Goal: Task Accomplishment & Management: Manage account settings

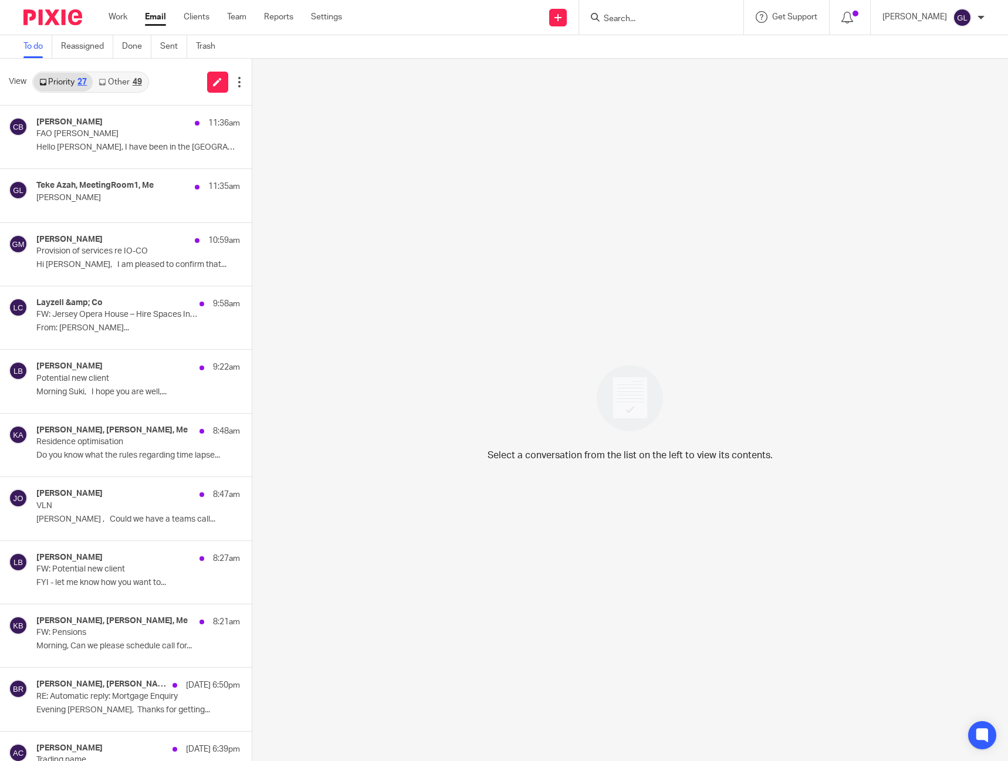
click at [142, 85] on div "49" at bounding box center [137, 82] width 9 height 8
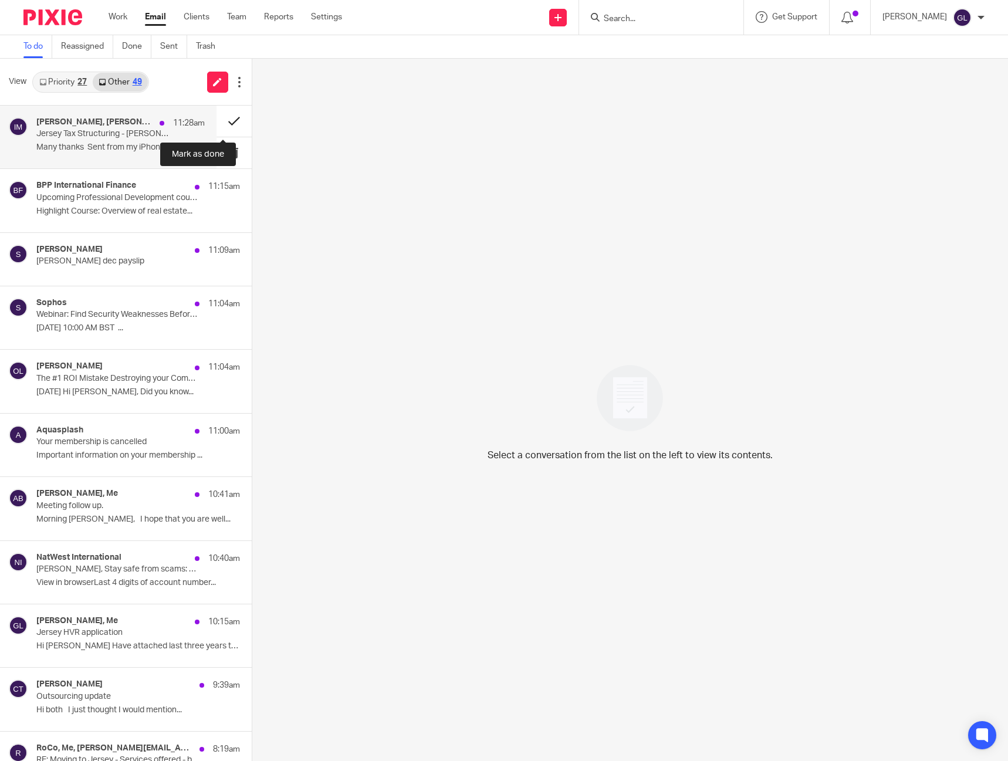
click at [227, 124] on button at bounding box center [234, 121] width 35 height 31
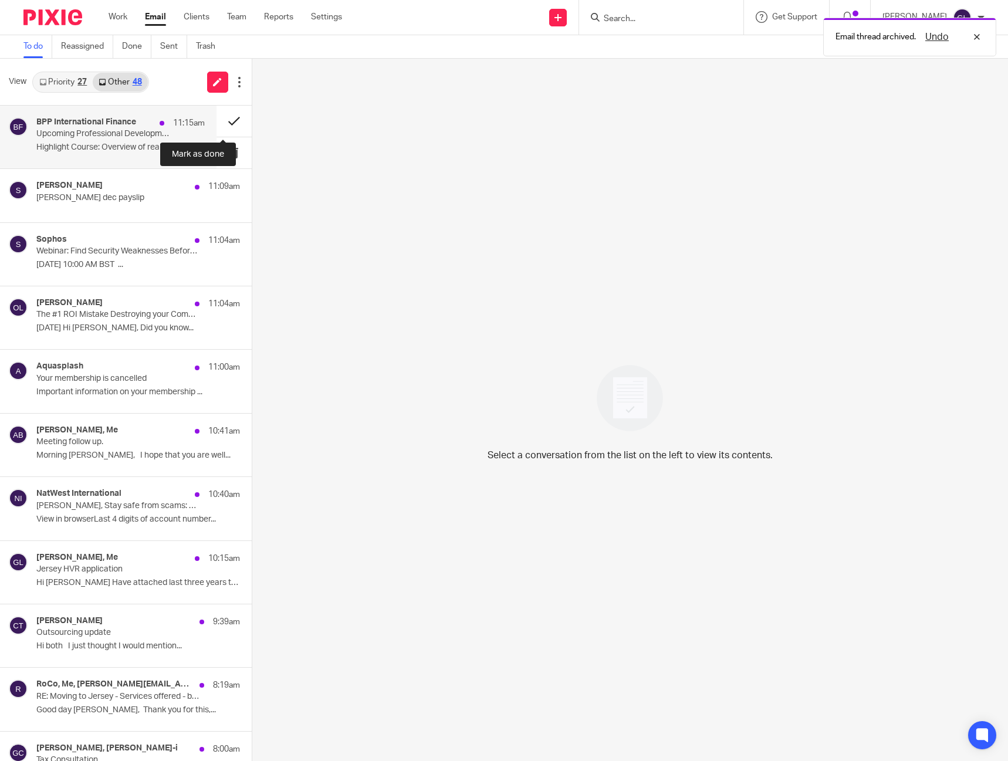
click at [225, 121] on button at bounding box center [234, 121] width 35 height 31
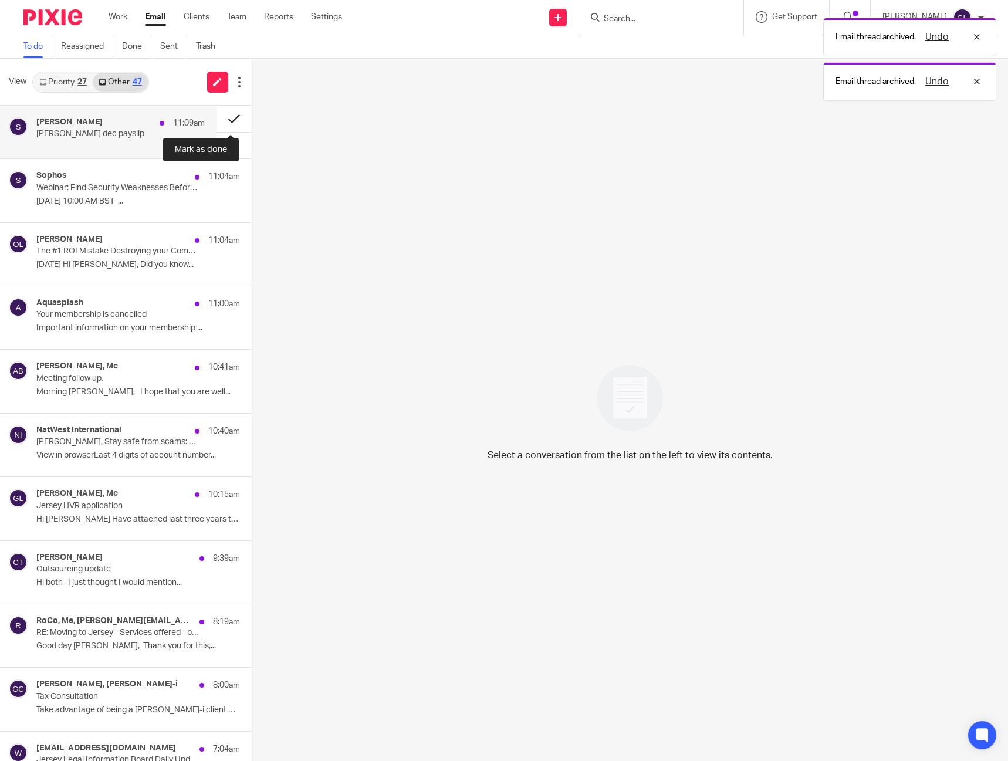
click at [222, 122] on button at bounding box center [234, 119] width 35 height 26
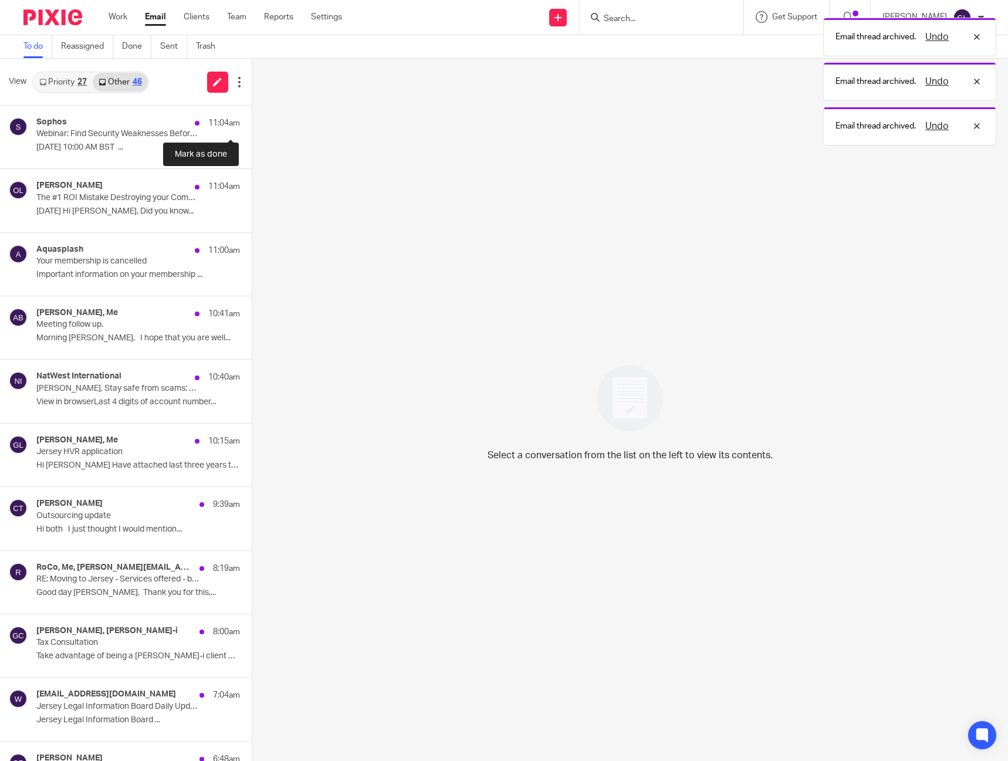
click at [252, 122] on button at bounding box center [256, 121] width 9 height 31
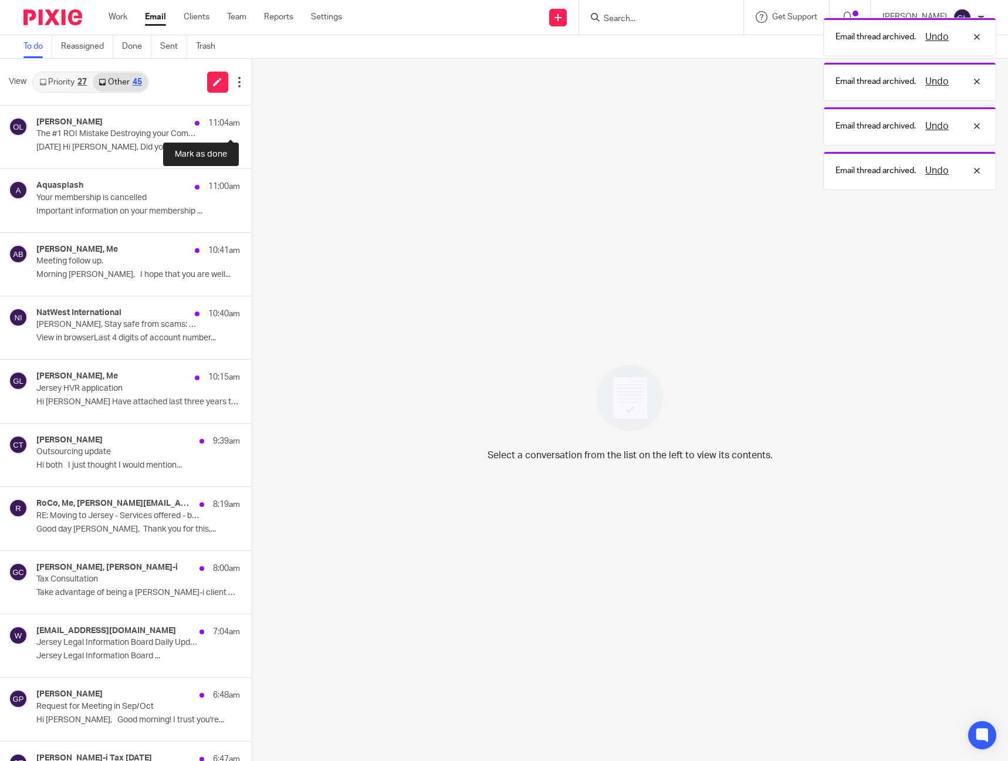
click at [252, 122] on button at bounding box center [256, 121] width 9 height 31
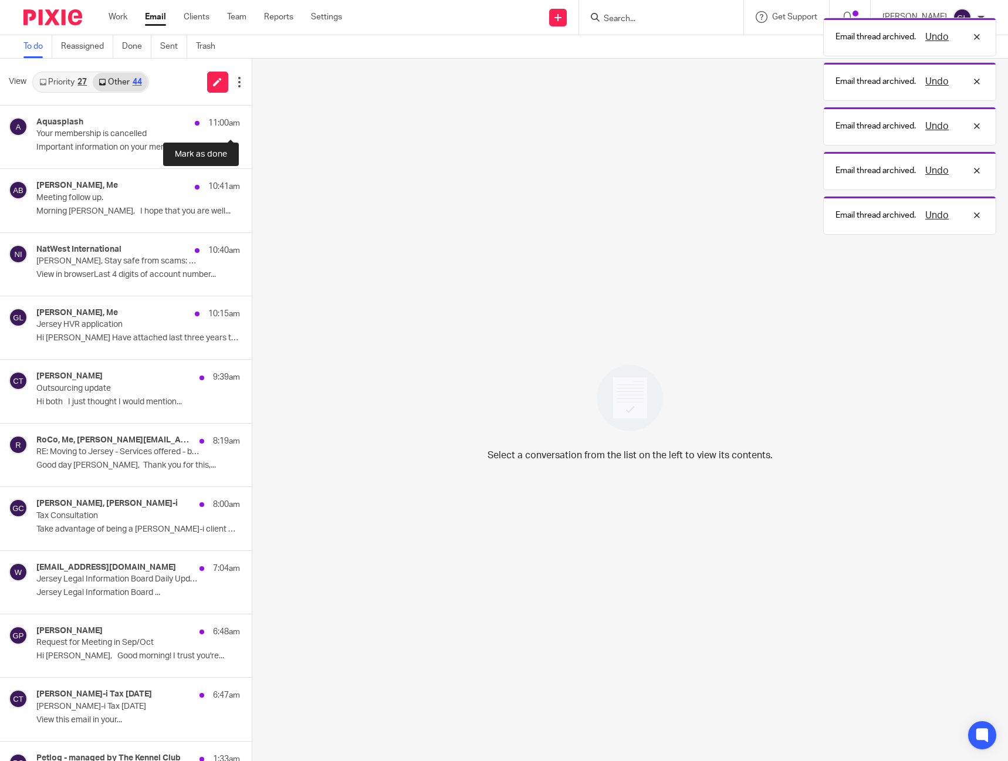
click at [252, 122] on button at bounding box center [256, 121] width 9 height 31
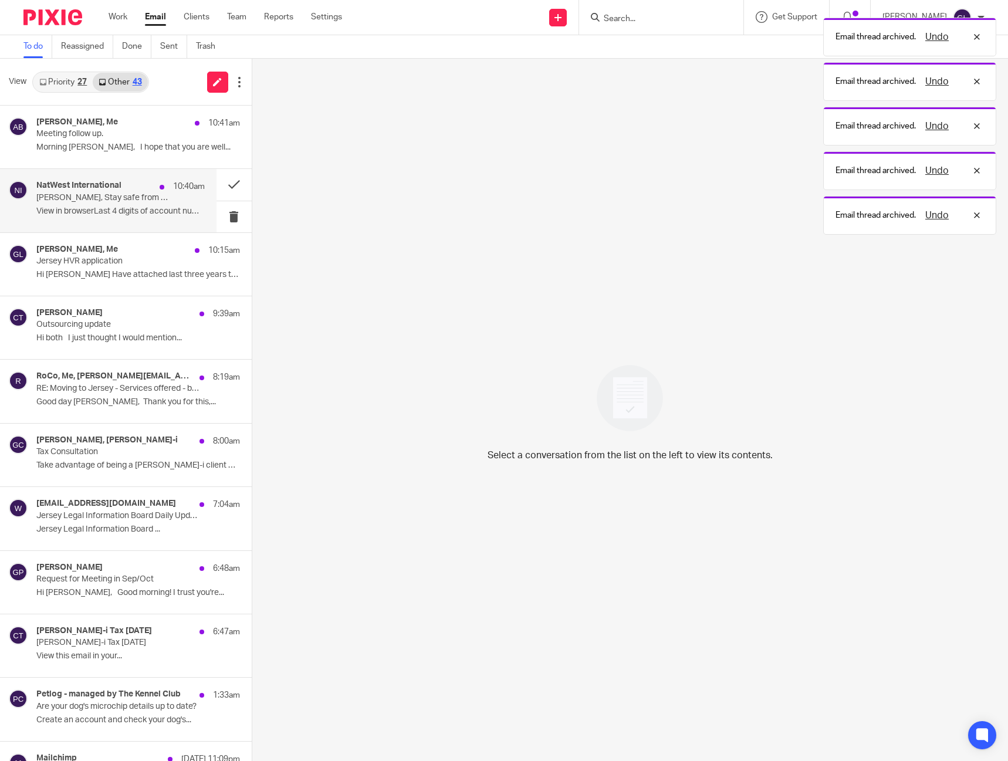
click at [107, 191] on h4 "NatWest International" at bounding box center [78, 186] width 85 height 10
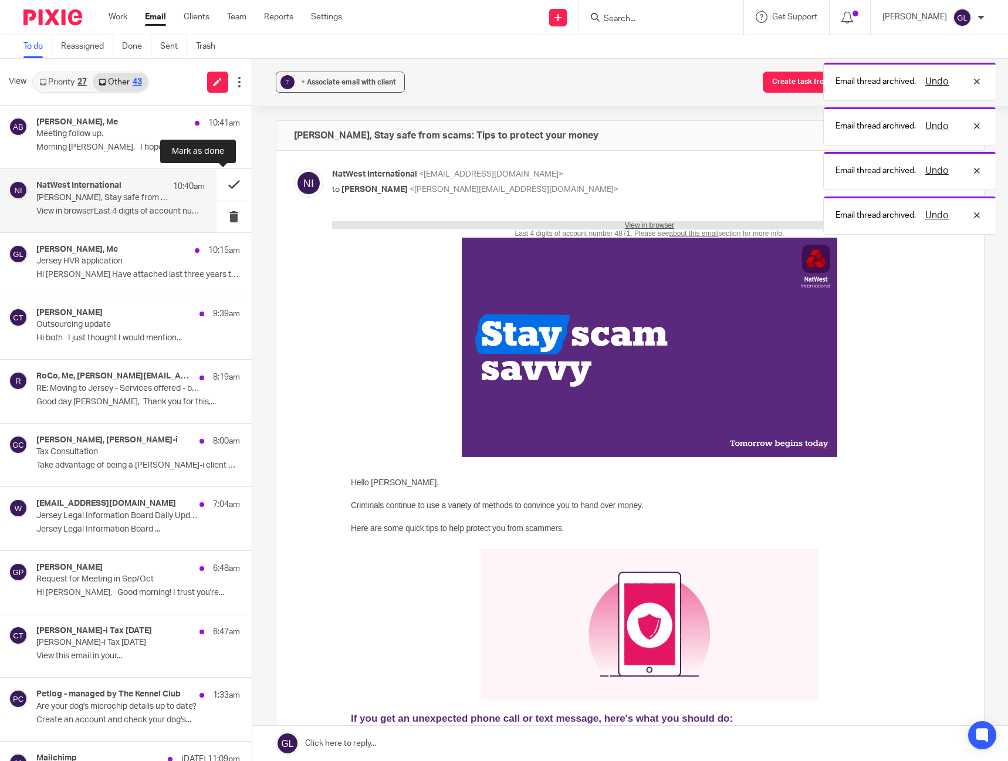
click at [222, 185] on button at bounding box center [234, 184] width 35 height 31
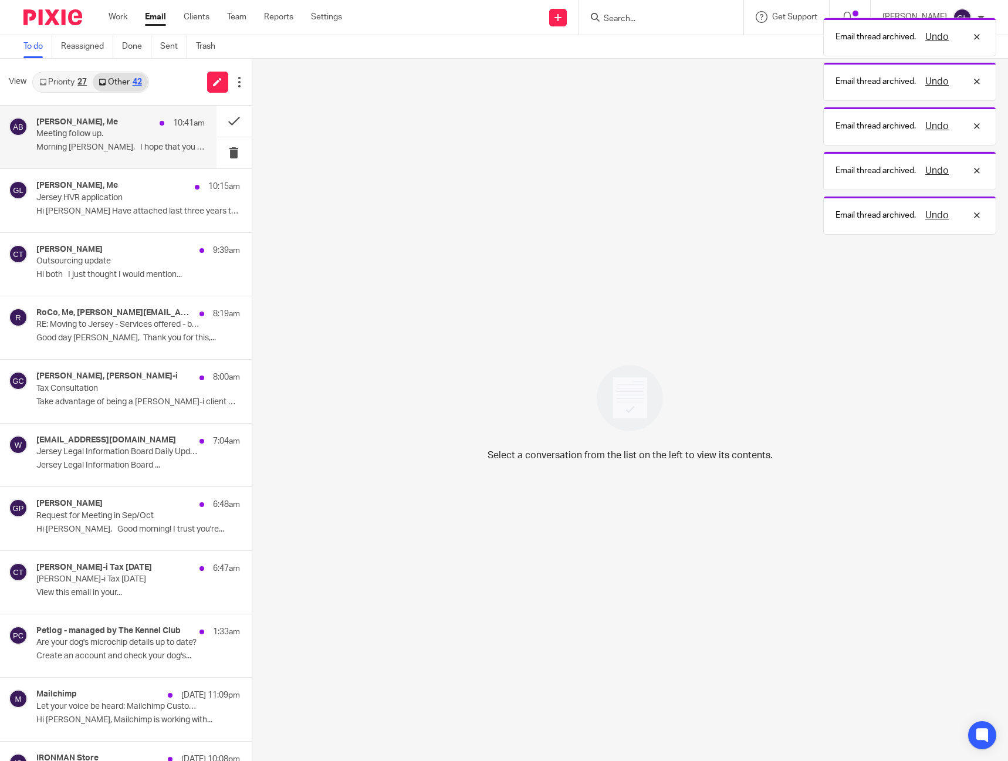
click at [124, 135] on p "Meeting follow up." at bounding box center [103, 134] width 134 height 10
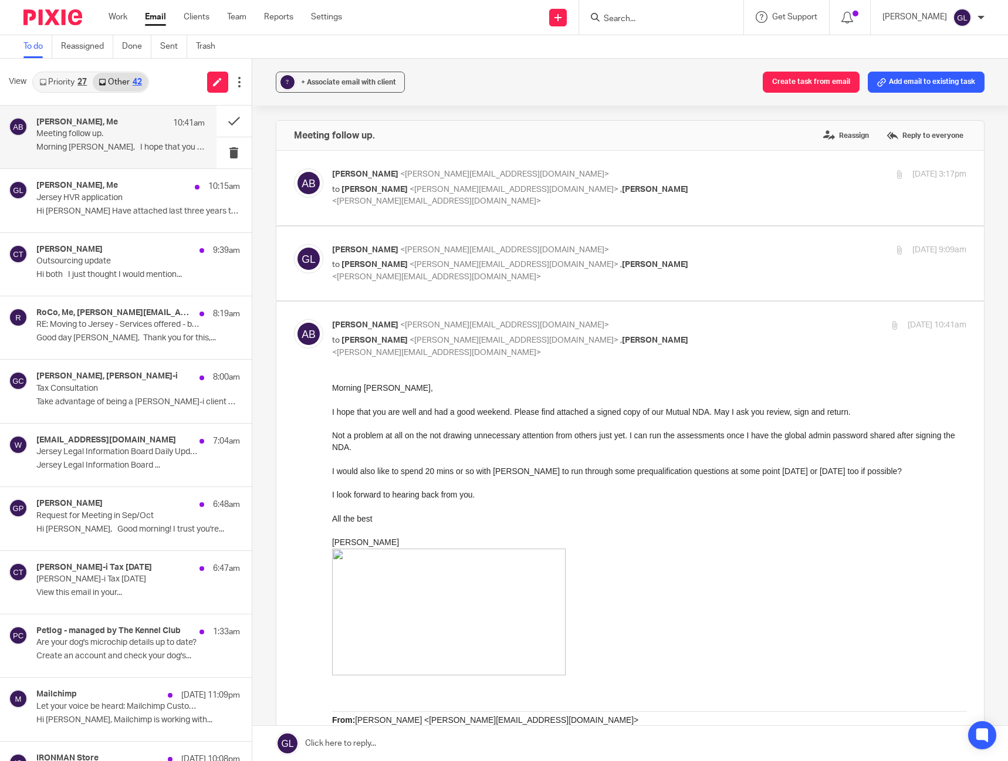
click at [653, 268] on p "to [PERSON_NAME] <[PERSON_NAME][EMAIL_ADDRESS][DOMAIN_NAME]> , [PERSON_NAME] <[…" at bounding box center [543, 271] width 423 height 24
checkbox input "true"
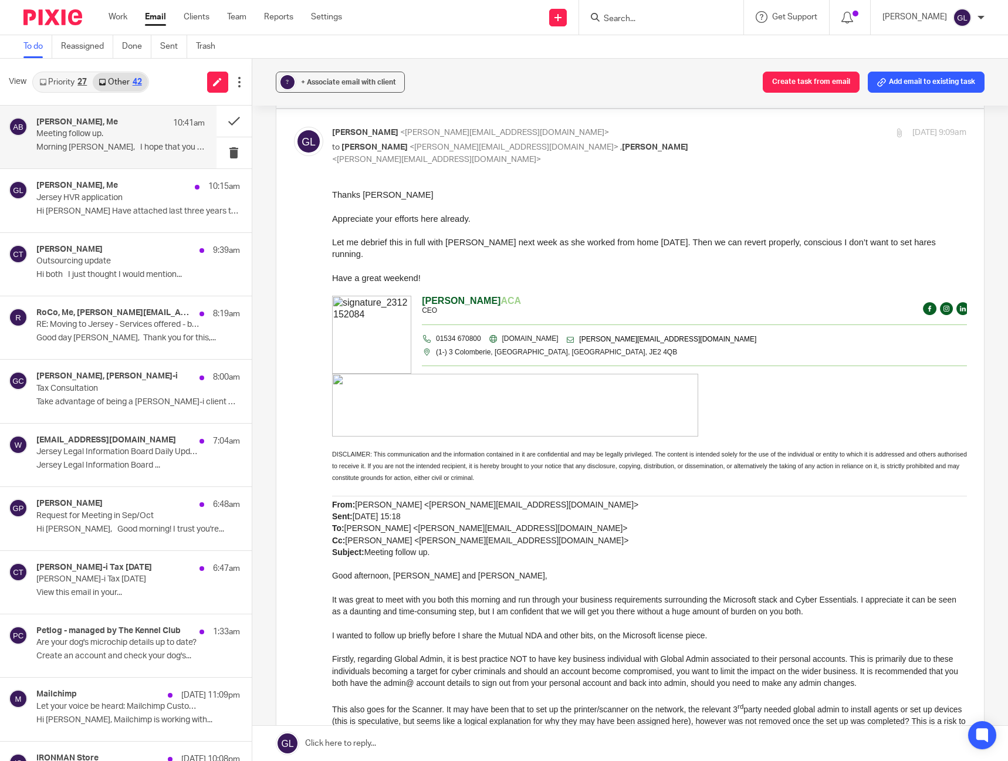
scroll to position [176, 0]
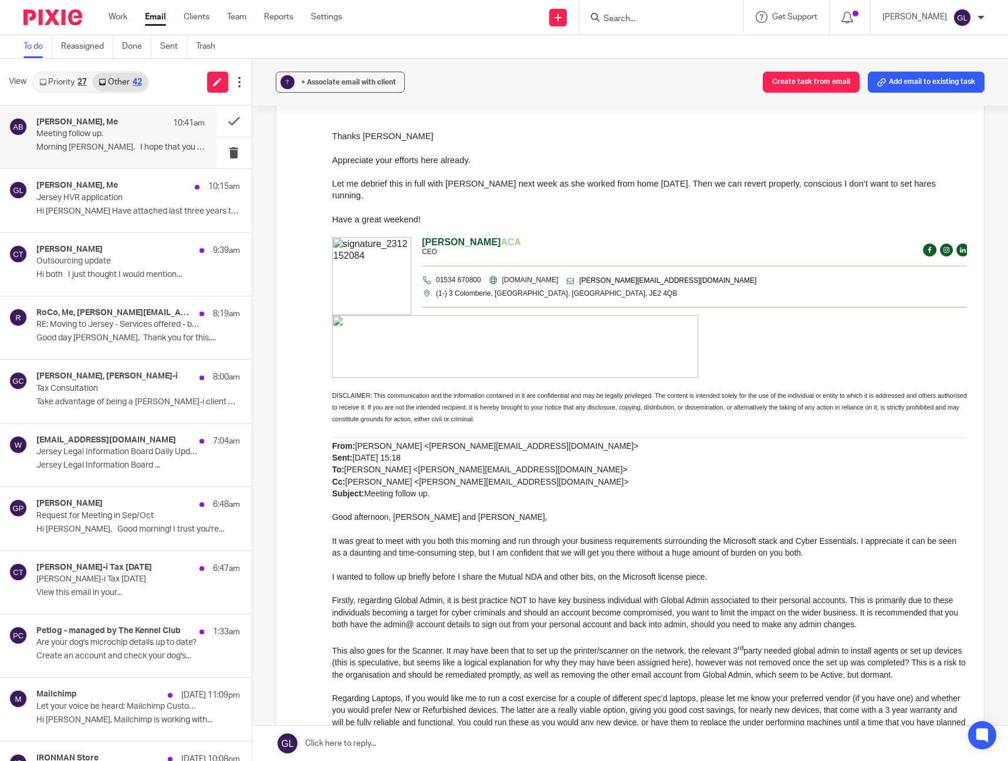
drag, startPoint x: 620, startPoint y: 487, endPoint x: 597, endPoint y: 477, distance: 25.0
click at [597, 477] on p "From: [PERSON_NAME] <[PERSON_NAME][EMAIL_ADDRESS][DOMAIN_NAME]> Sent: [DATE] 15…" at bounding box center [649, 469] width 635 height 59
click at [109, 202] on p "Jersey HVR application" at bounding box center [103, 198] width 134 height 10
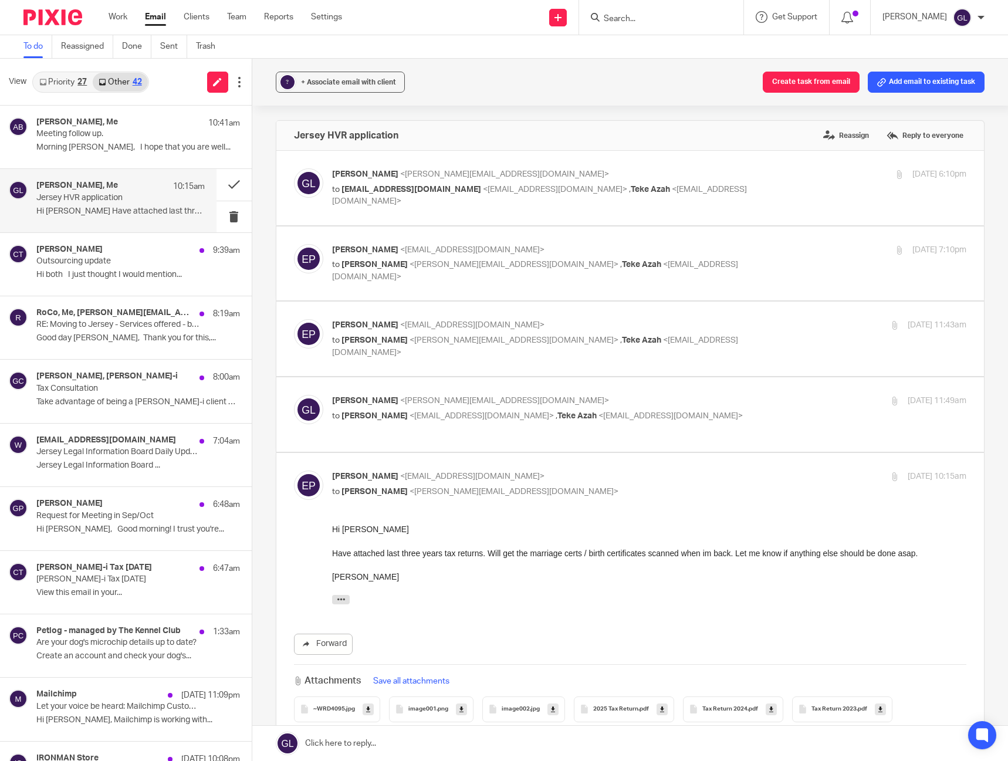
scroll to position [0, 0]
click at [220, 701] on button at bounding box center [234, 693] width 35 height 31
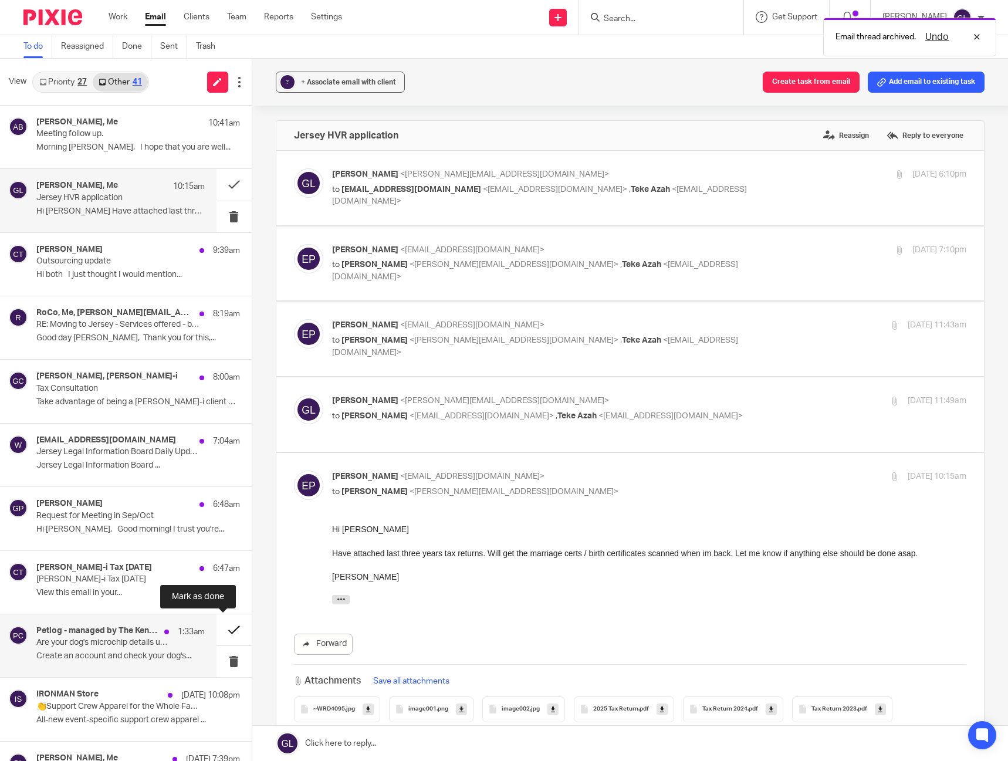
click at [219, 636] on button at bounding box center [234, 629] width 35 height 31
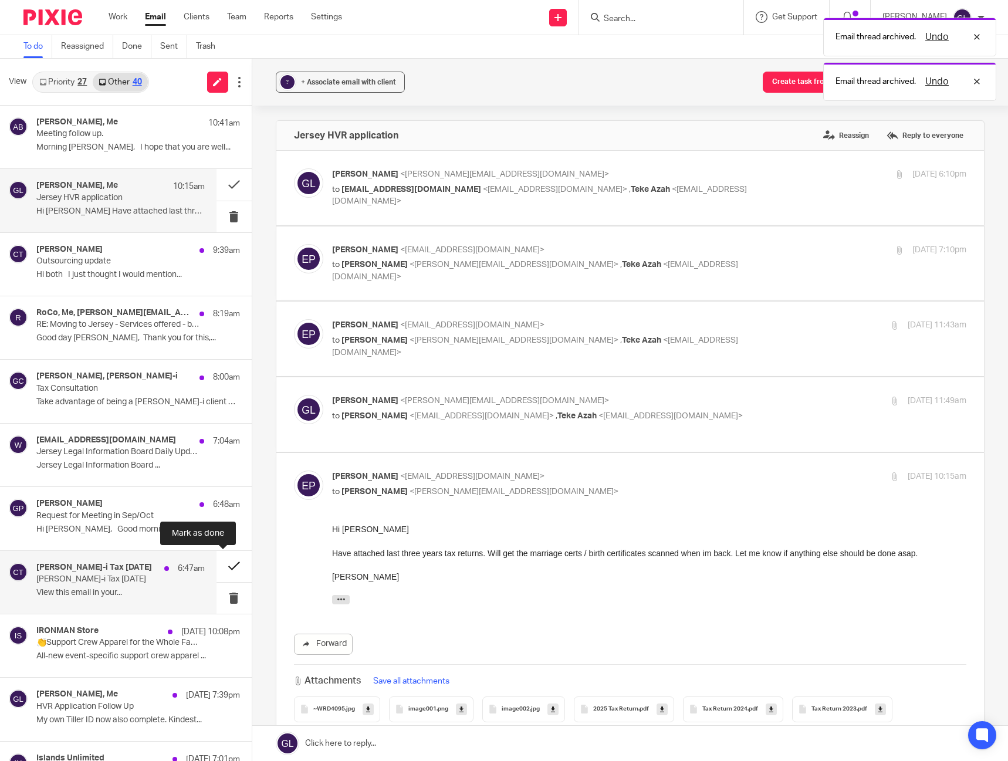
click at [221, 565] on button at bounding box center [234, 566] width 35 height 31
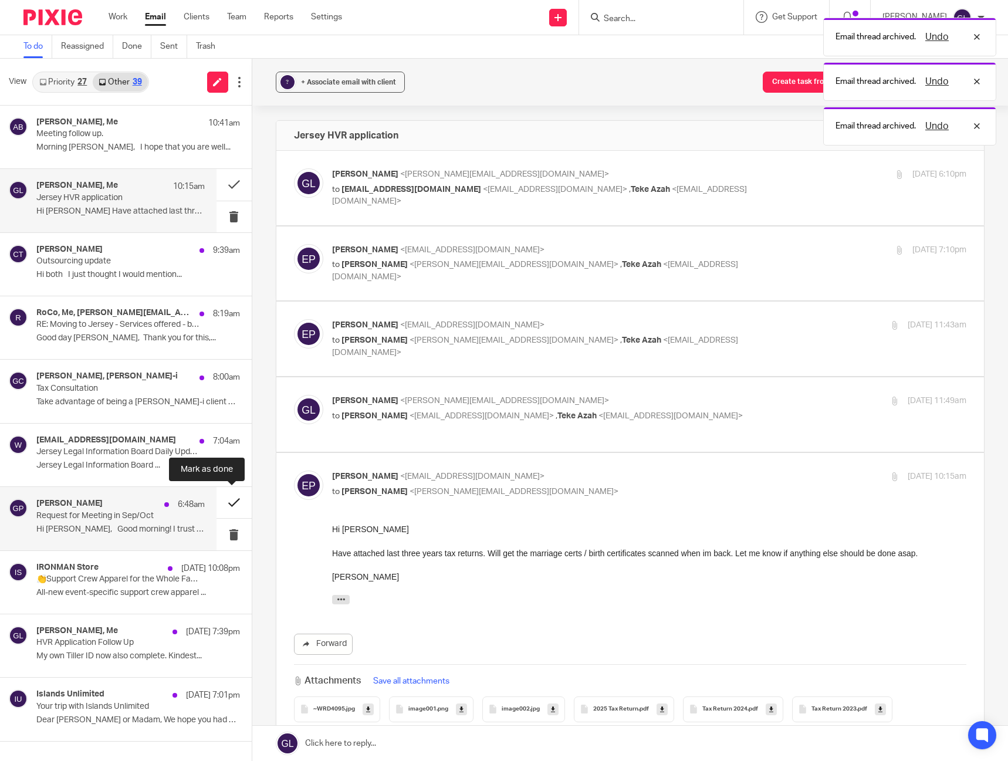
click at [220, 505] on button at bounding box center [234, 502] width 35 height 31
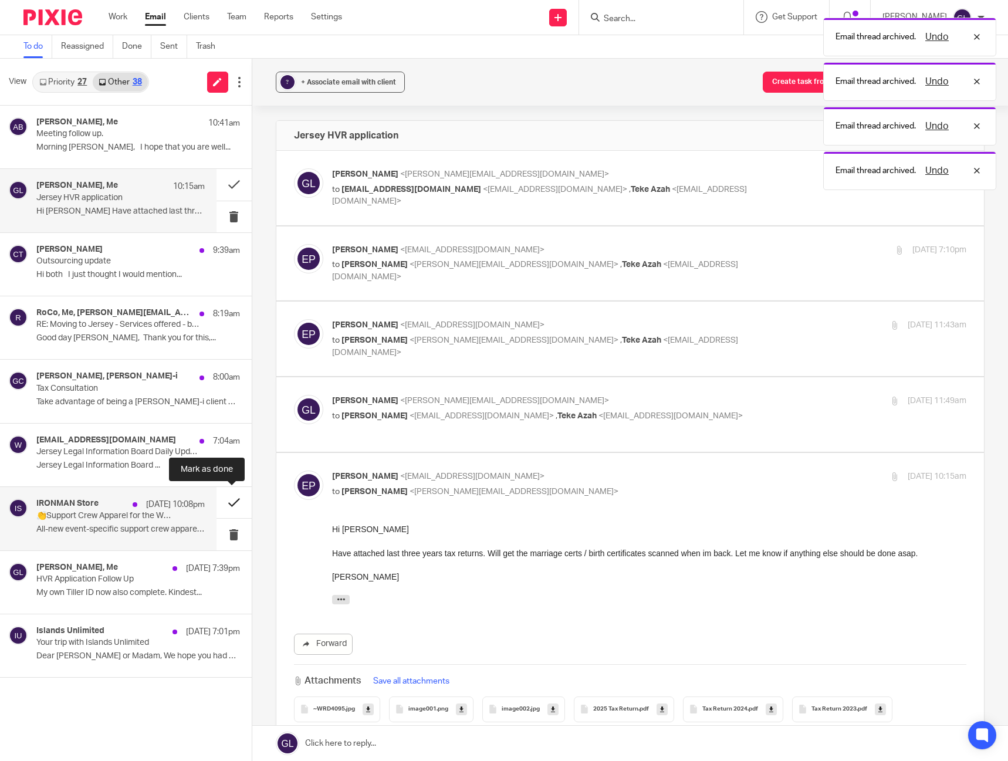
click at [229, 502] on button at bounding box center [234, 502] width 35 height 31
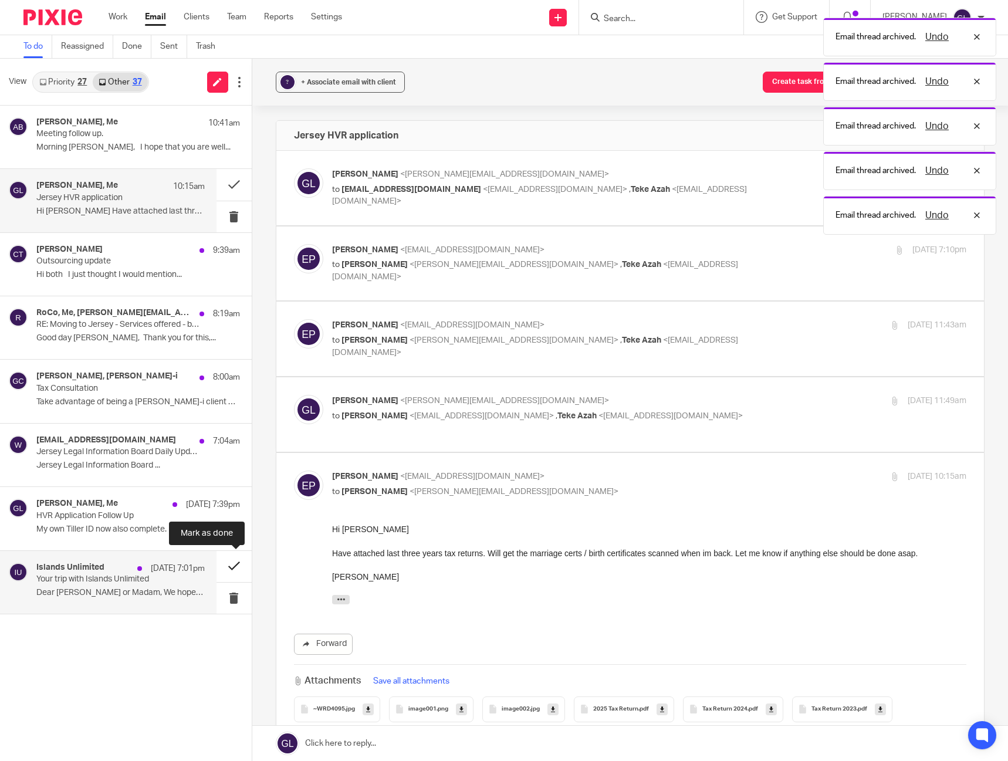
click at [230, 560] on button at bounding box center [234, 566] width 35 height 31
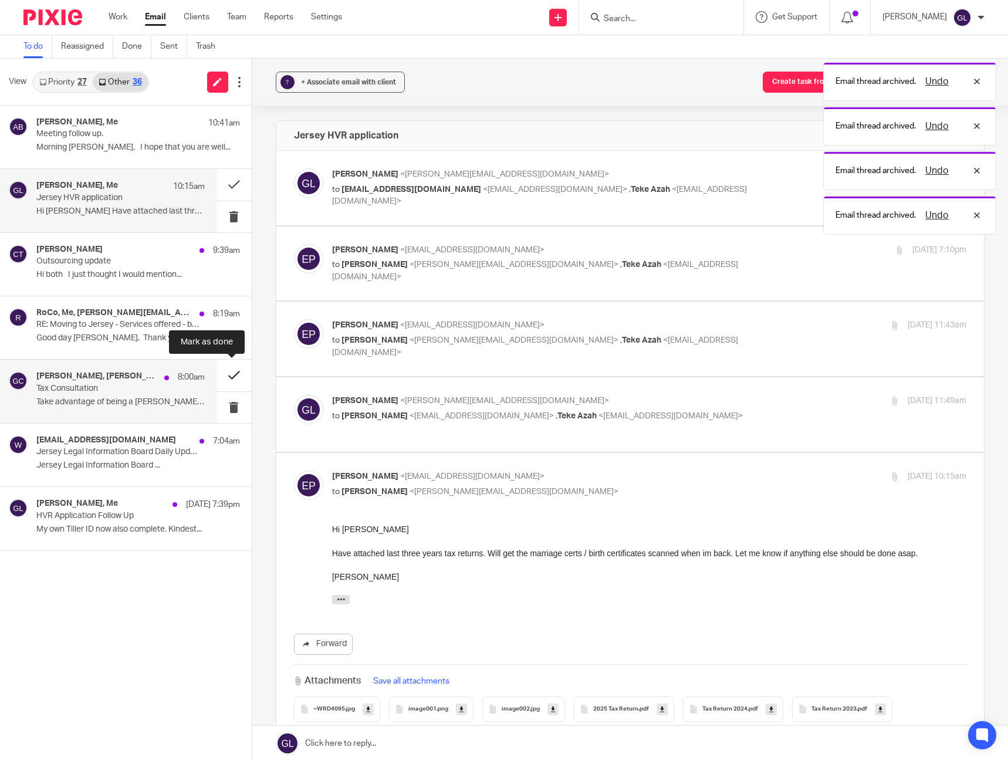
click at [234, 370] on button at bounding box center [234, 375] width 35 height 31
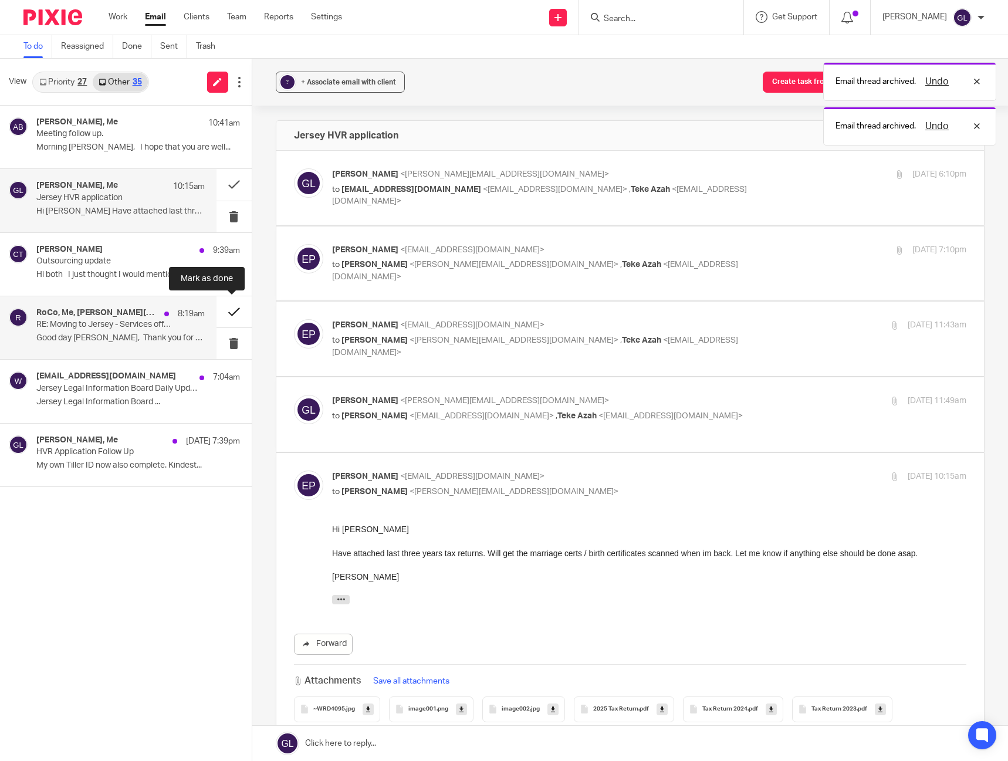
click at [225, 308] on button at bounding box center [234, 311] width 35 height 31
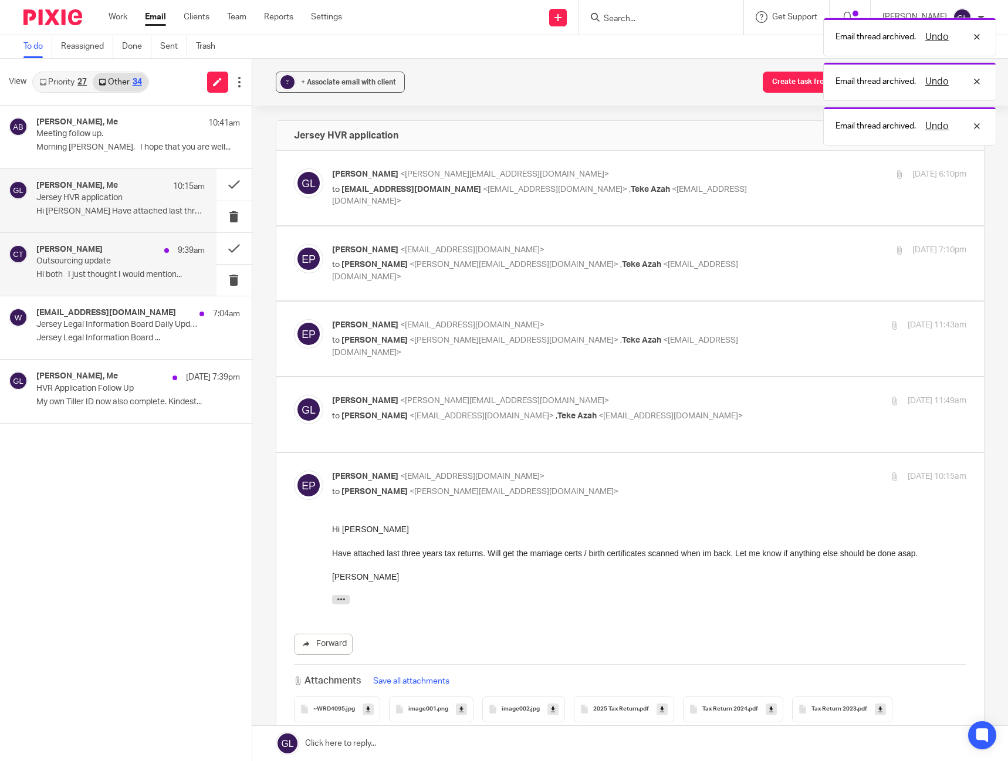
click at [151, 268] on div "[PERSON_NAME] 9:39am Outsourcing update Hi both I just thought I would mention.…" at bounding box center [120, 264] width 168 height 39
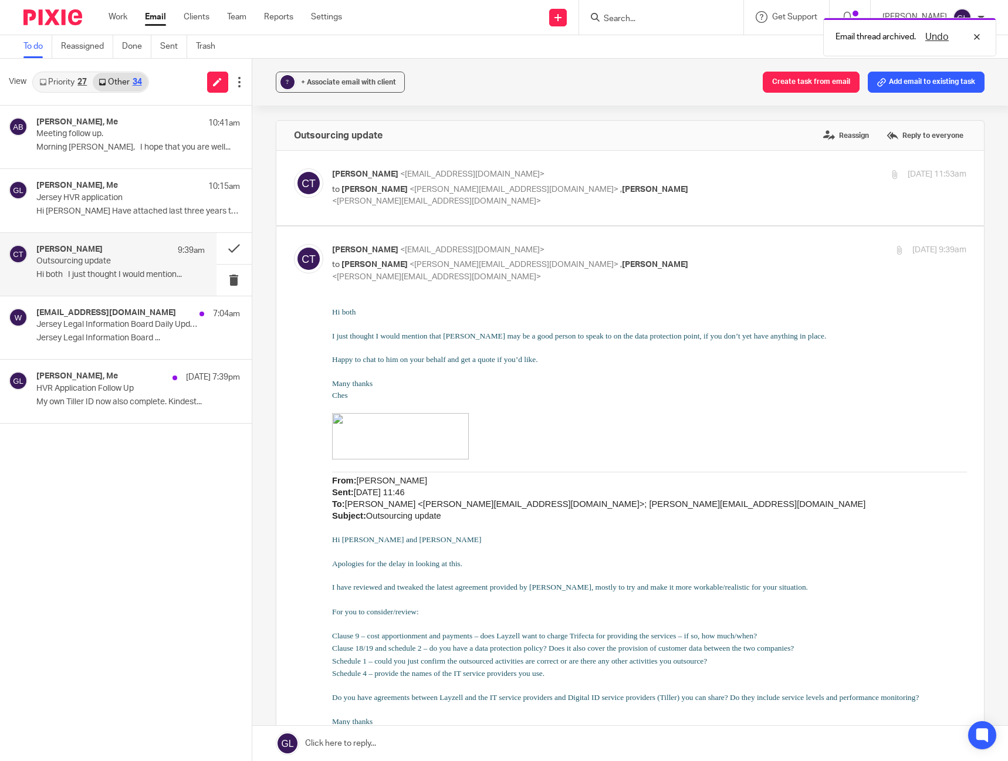
click at [346, 352] on p at bounding box center [649, 348] width 635 height 12
click at [234, 245] on button at bounding box center [234, 248] width 35 height 31
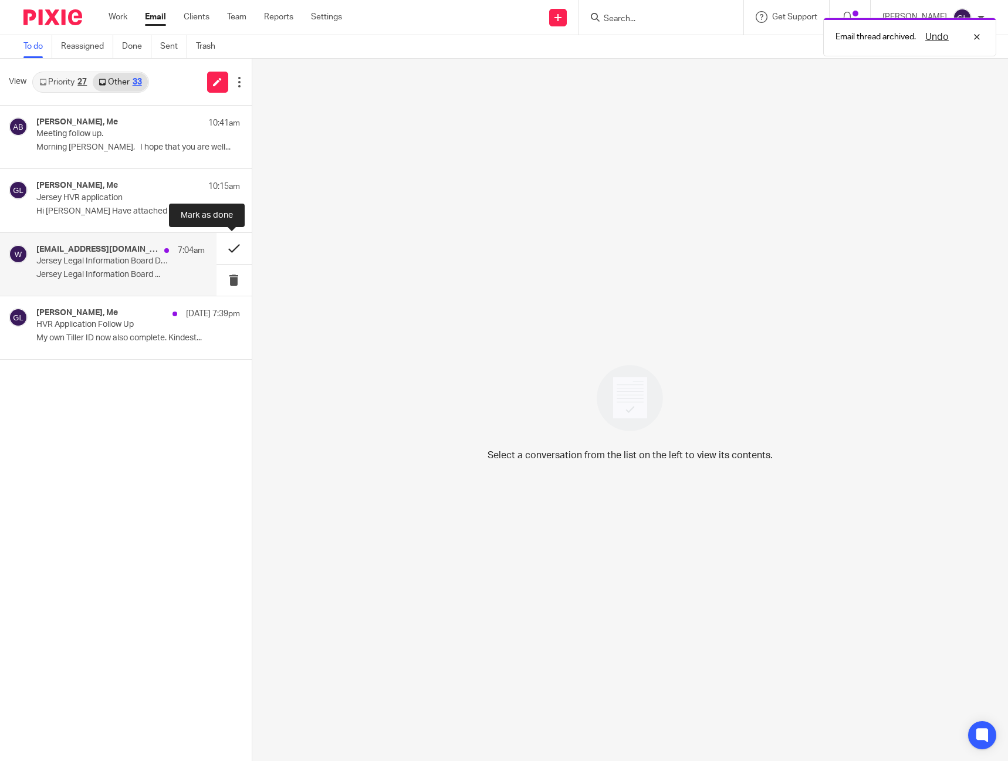
click at [228, 243] on button at bounding box center [234, 248] width 35 height 31
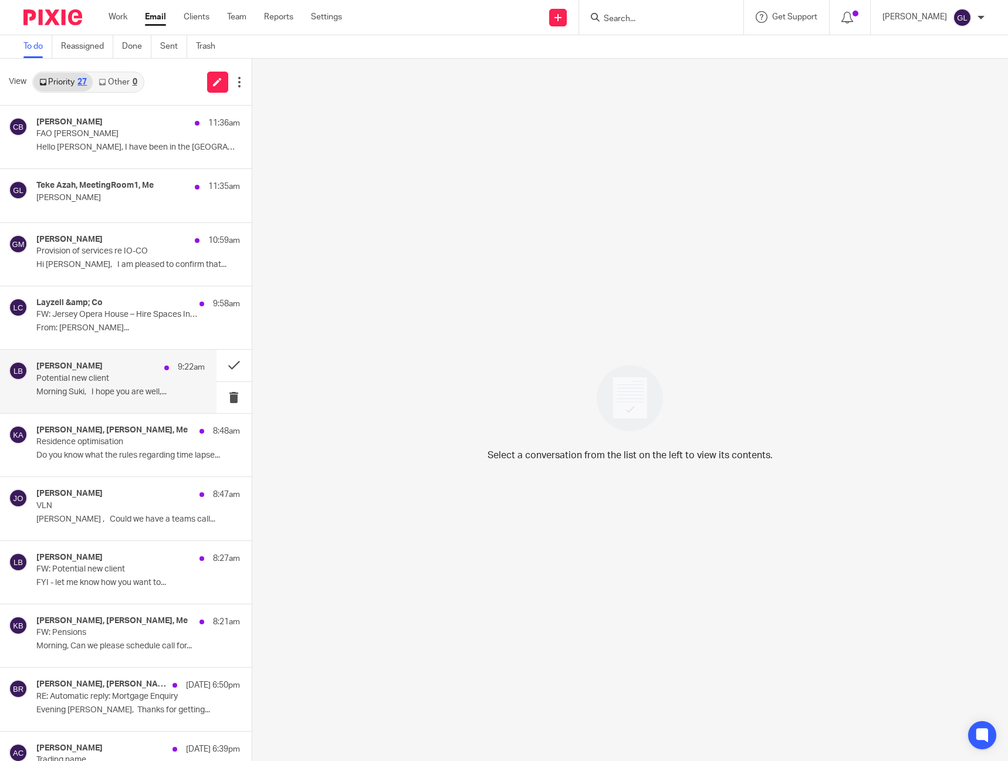
click at [88, 387] on p "Morning Suki, I hope you are well,..." at bounding box center [120, 392] width 168 height 10
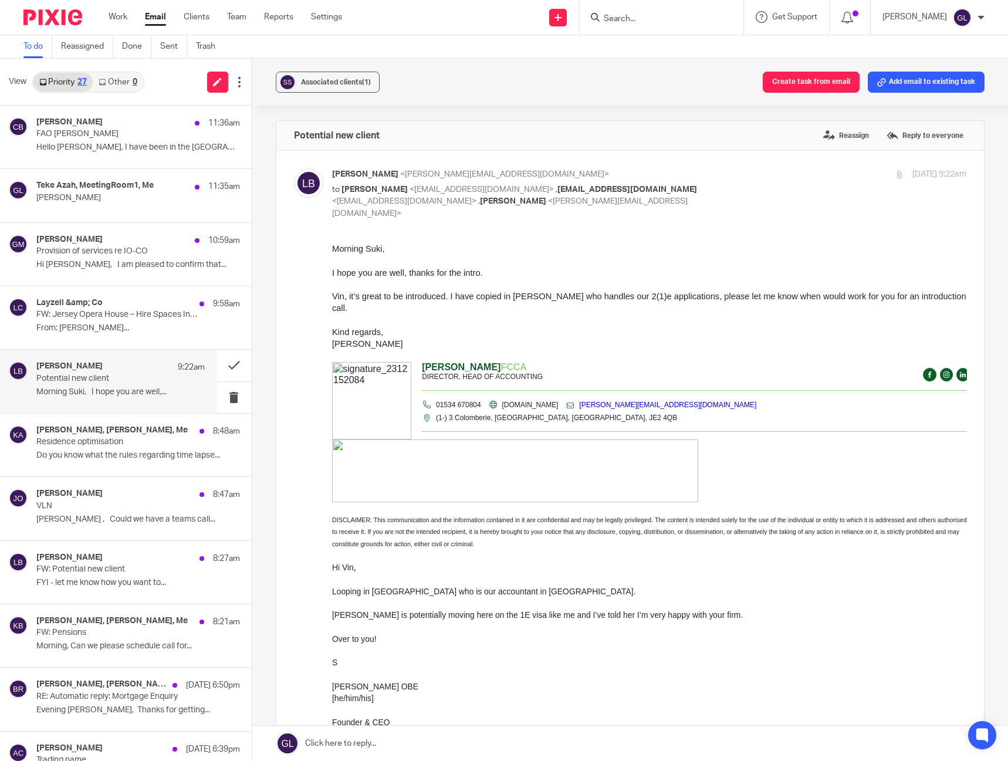
click at [511, 257] on p at bounding box center [649, 261] width 635 height 12
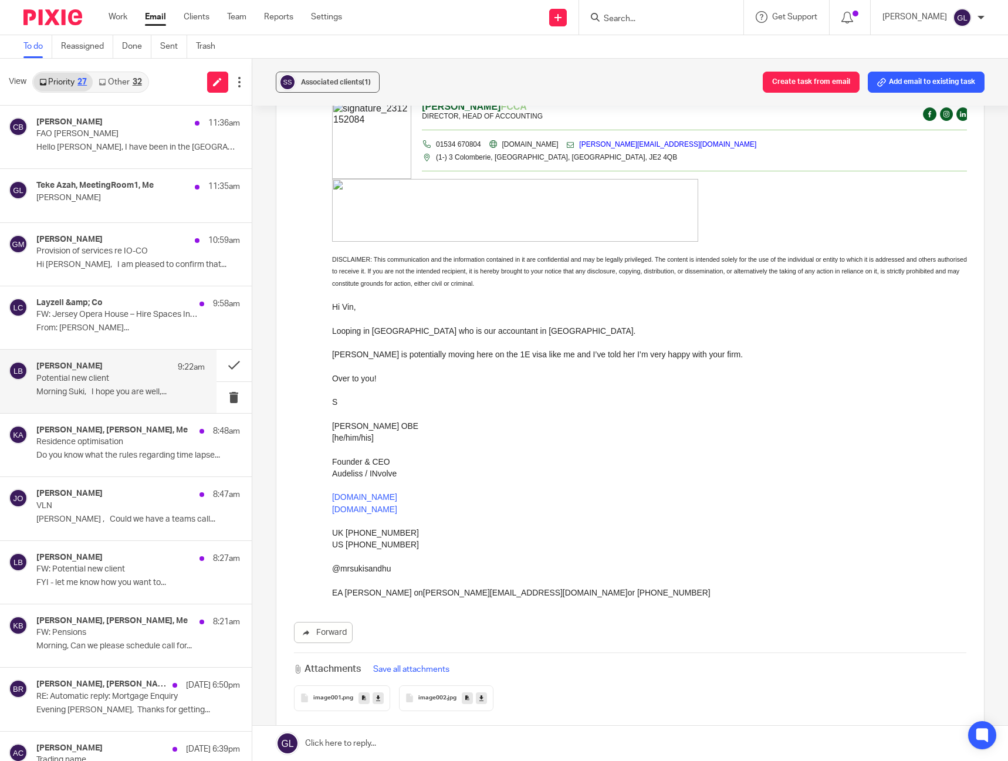
scroll to position [352, 0]
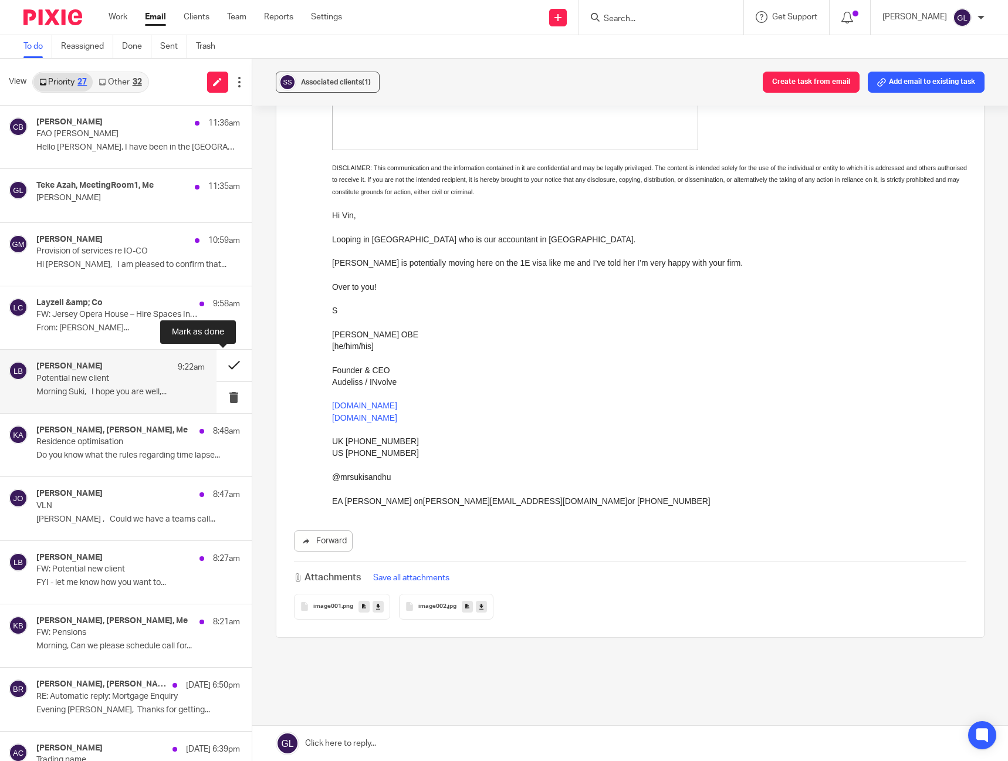
click at [221, 368] on button at bounding box center [234, 365] width 35 height 31
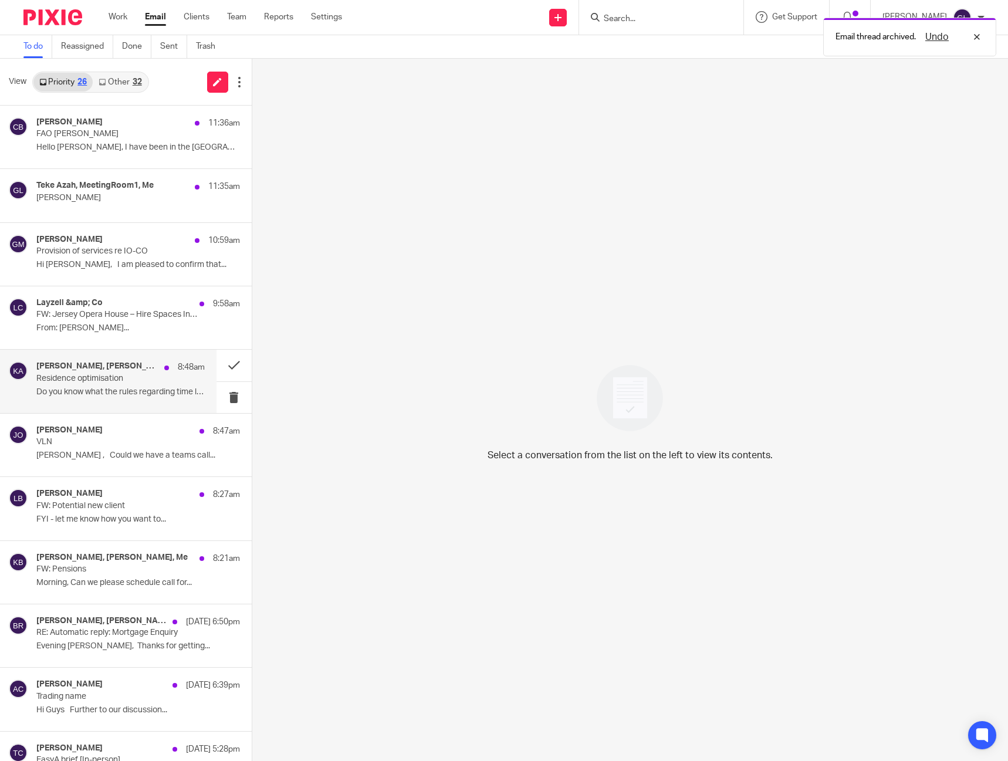
click at [126, 374] on p "Residence optimisation" at bounding box center [103, 379] width 134 height 10
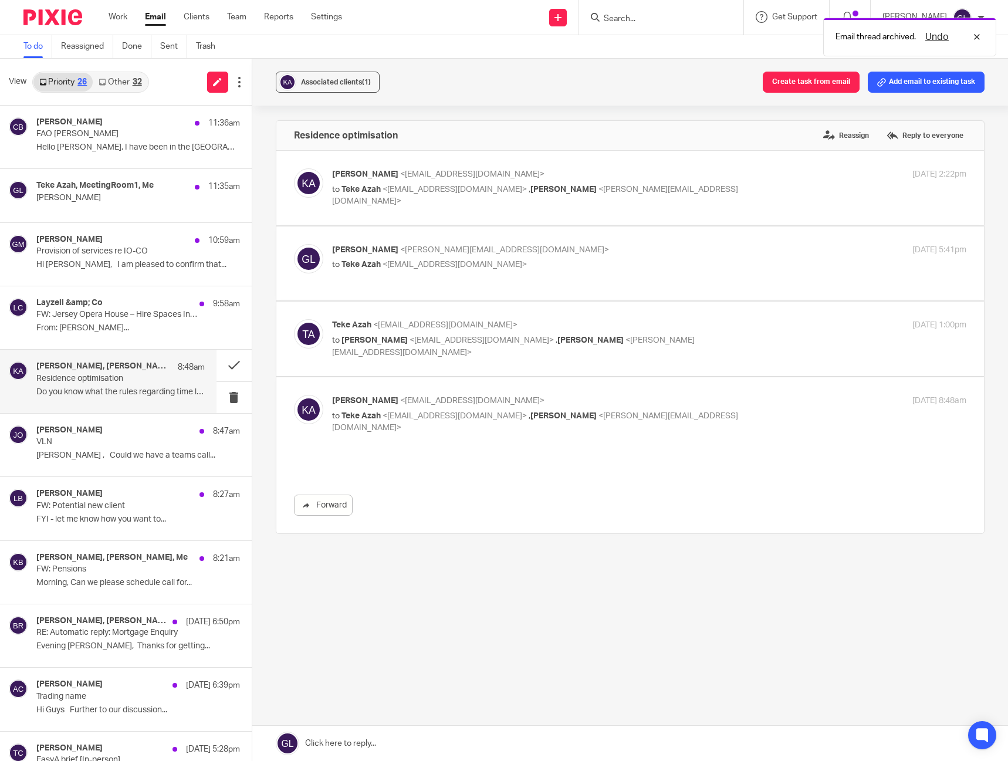
scroll to position [0, 0]
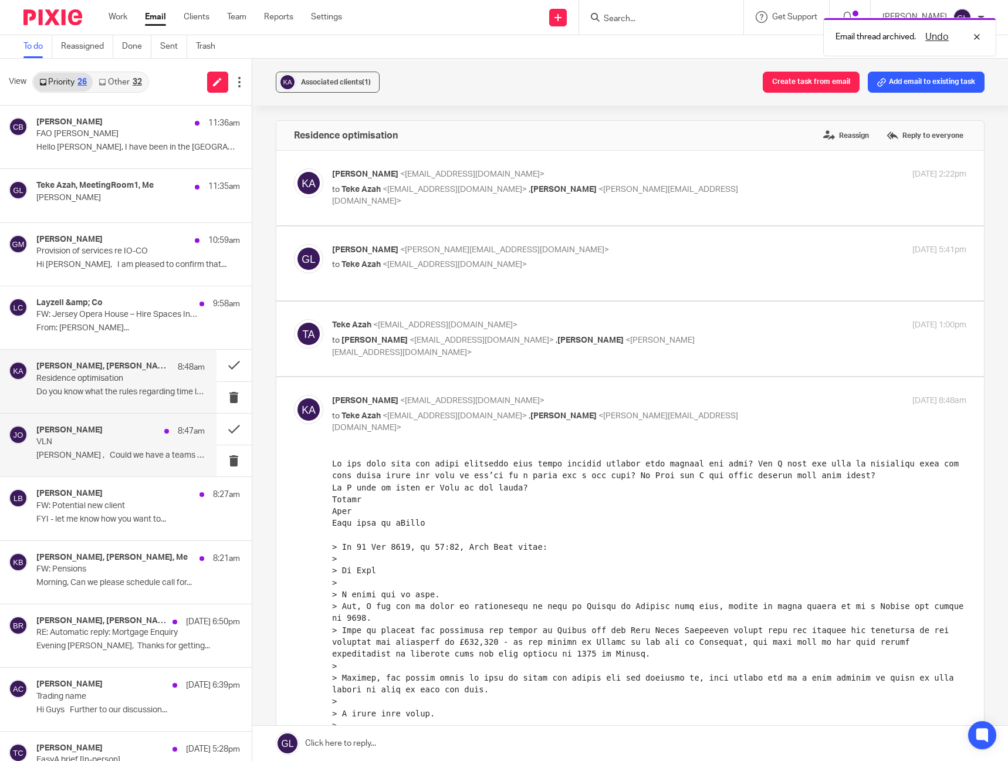
click at [130, 430] on div "Jan Olszowski 8:47am" at bounding box center [120, 431] width 168 height 12
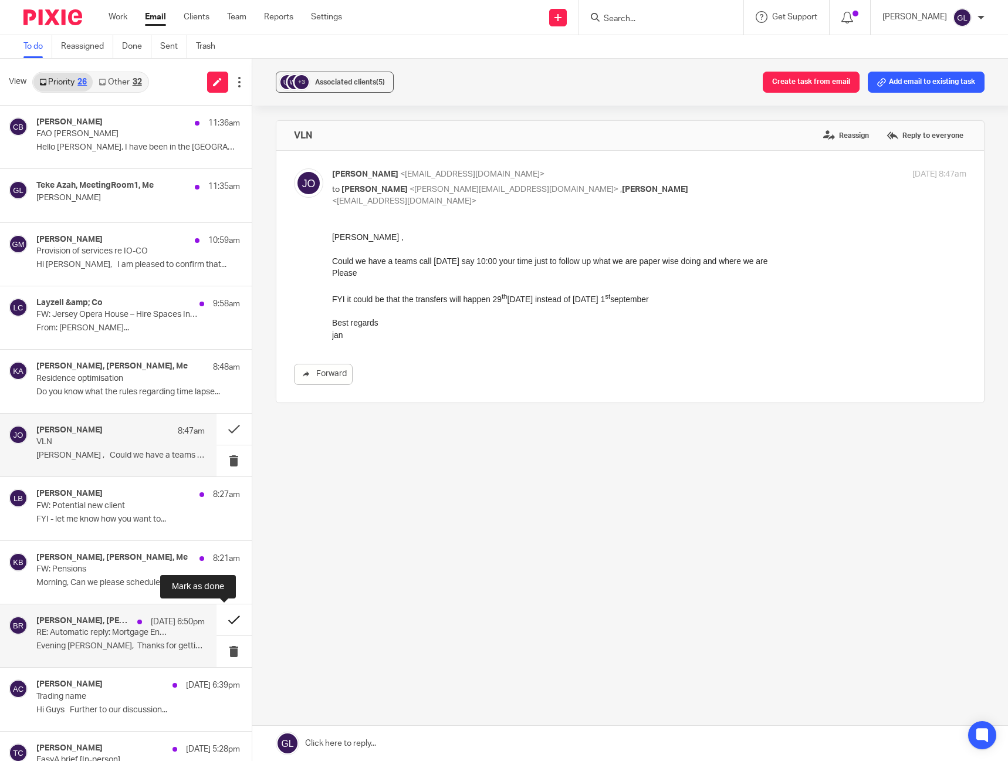
click at [224, 619] on button at bounding box center [234, 619] width 35 height 31
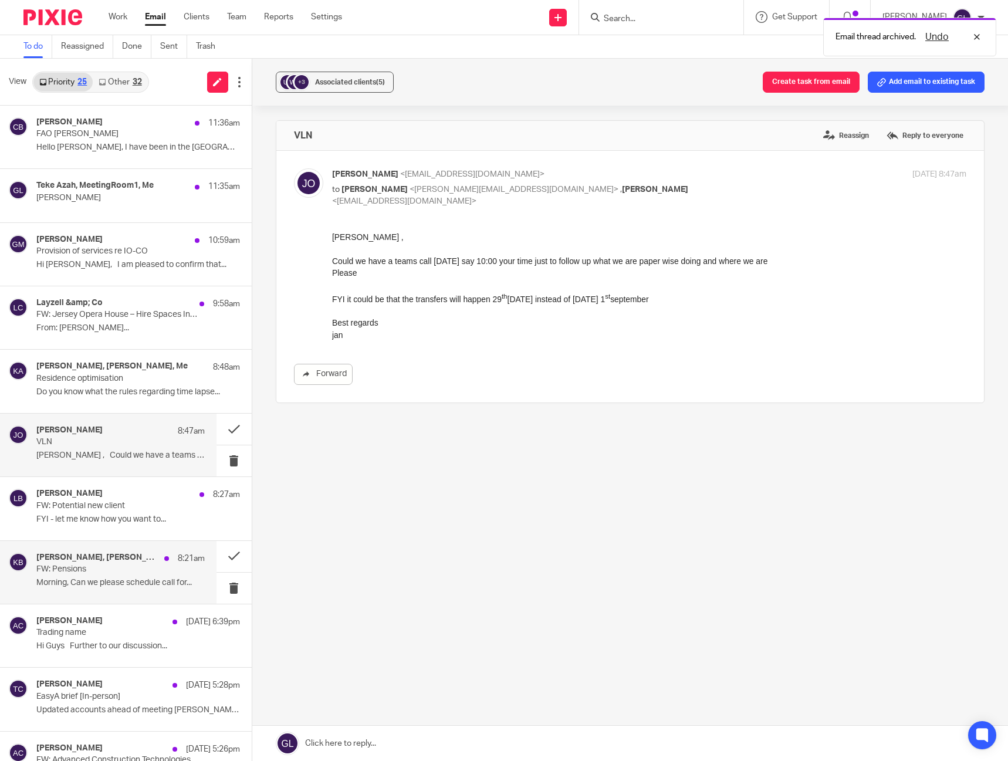
click at [150, 572] on p "FW: Pensions" at bounding box center [103, 570] width 134 height 10
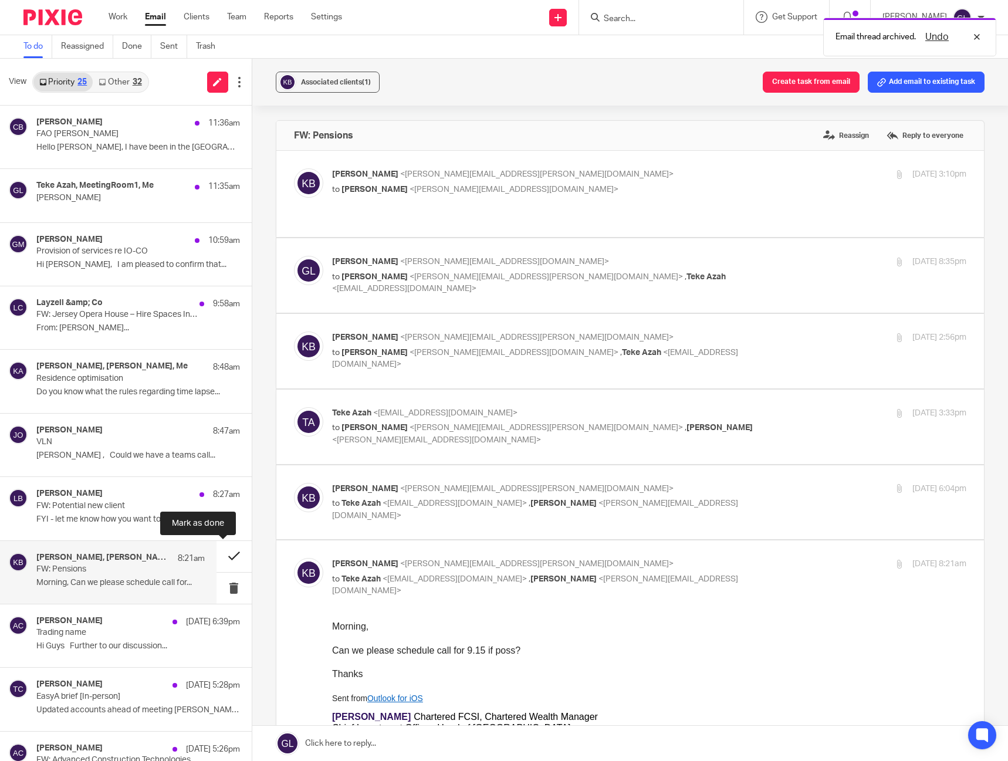
click at [219, 556] on button at bounding box center [234, 556] width 35 height 31
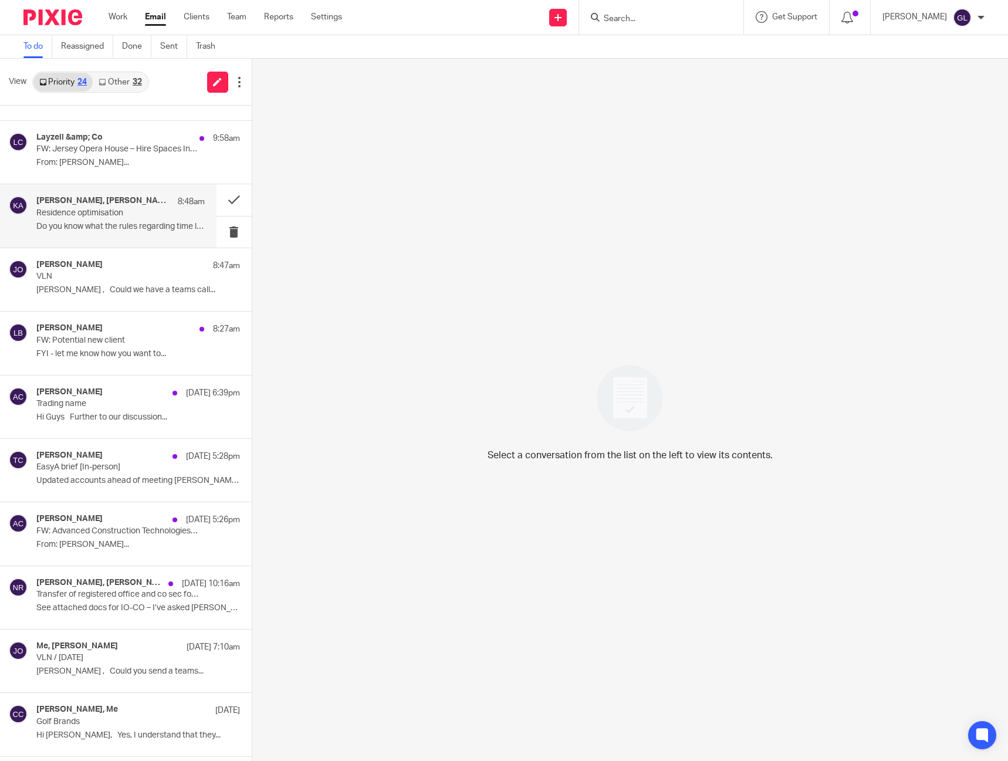
scroll to position [176, 0]
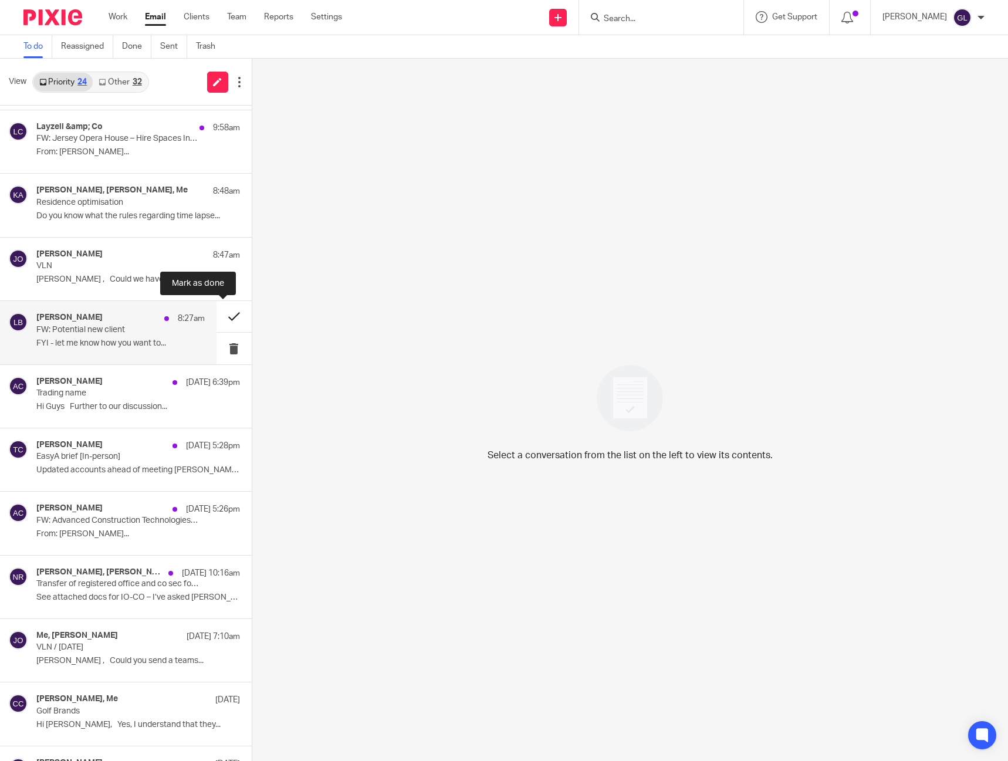
click at [219, 320] on button at bounding box center [234, 316] width 35 height 31
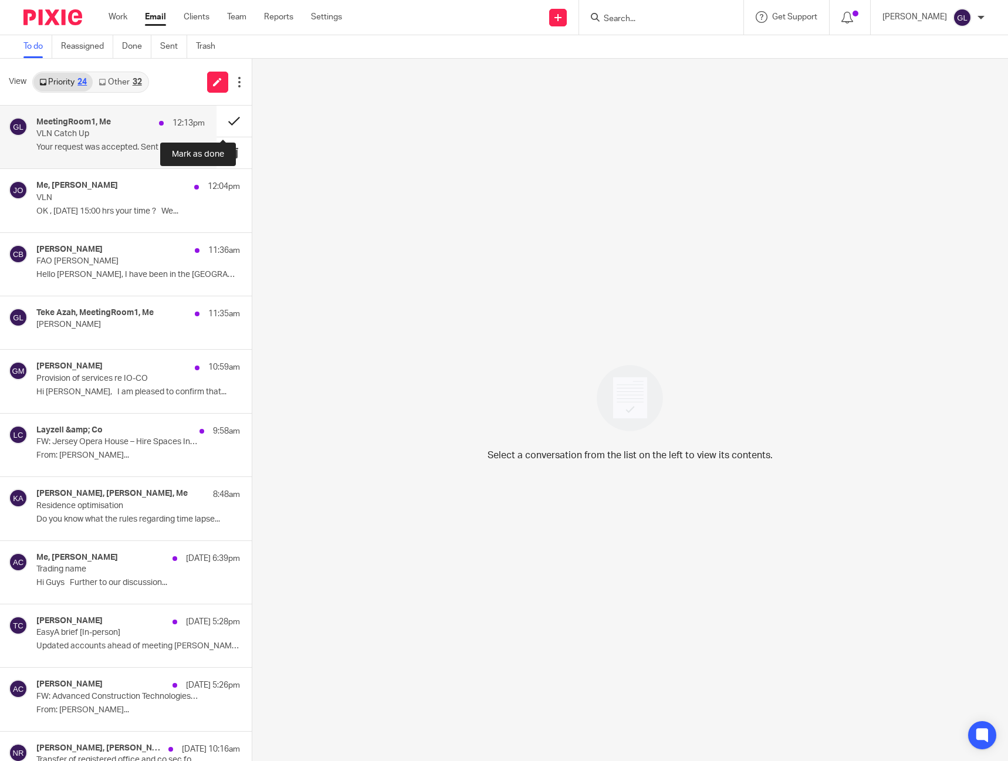
click at [225, 114] on button at bounding box center [234, 121] width 35 height 31
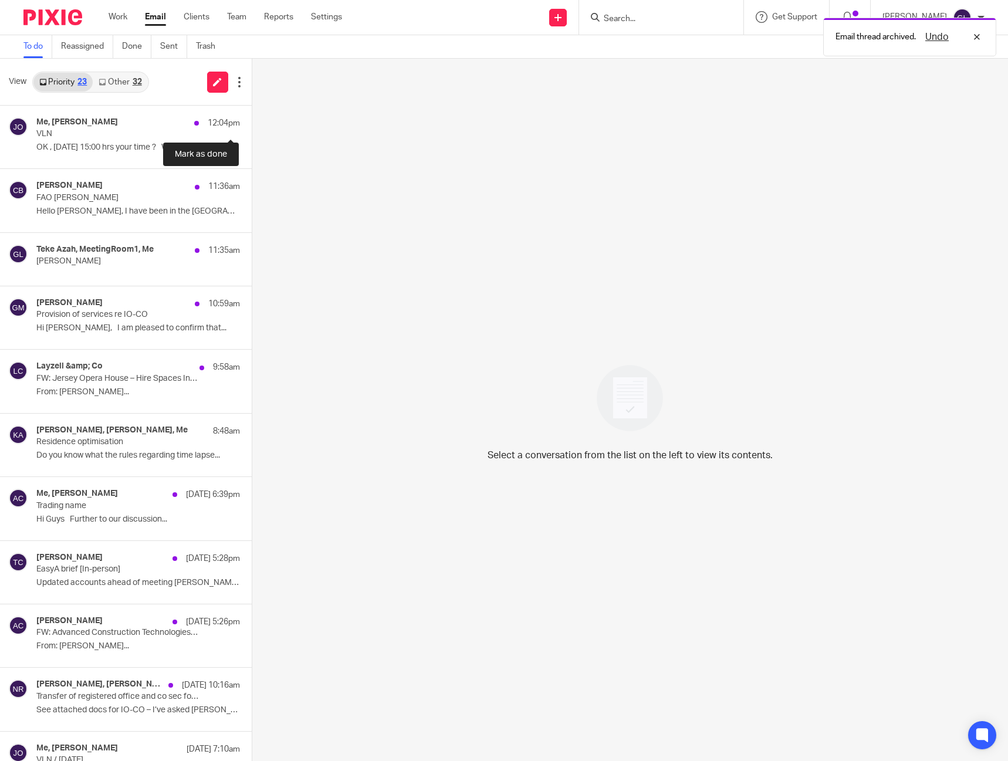
click at [252, 114] on button at bounding box center [256, 121] width 9 height 31
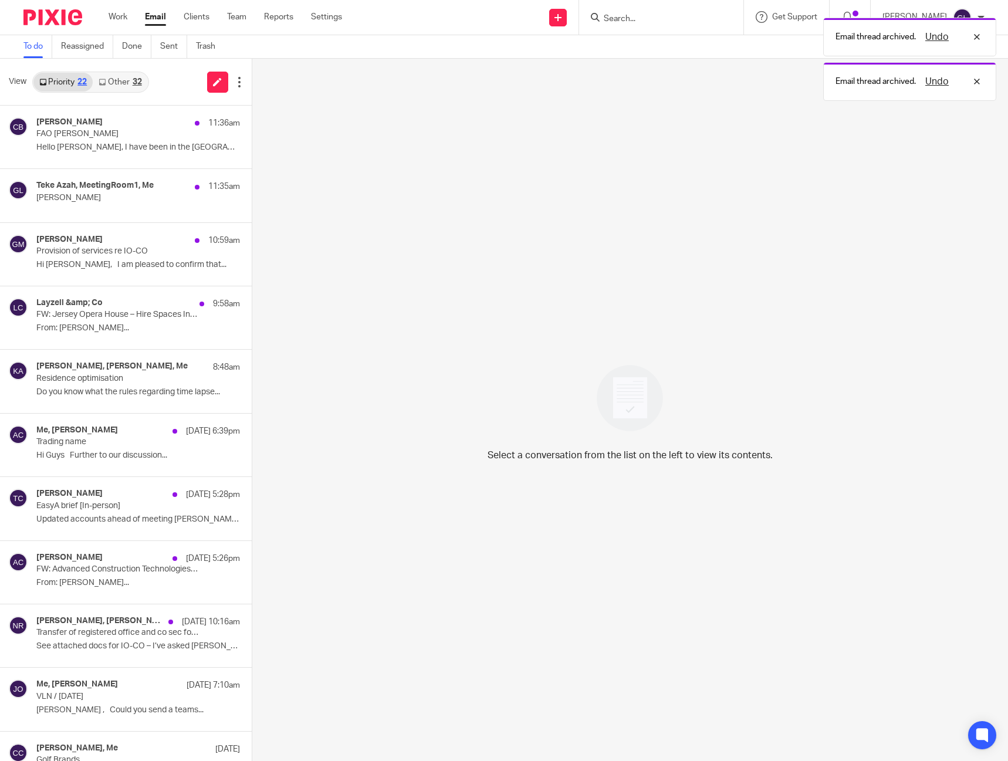
click at [109, 86] on link "Other 32" at bounding box center [120, 82] width 55 height 19
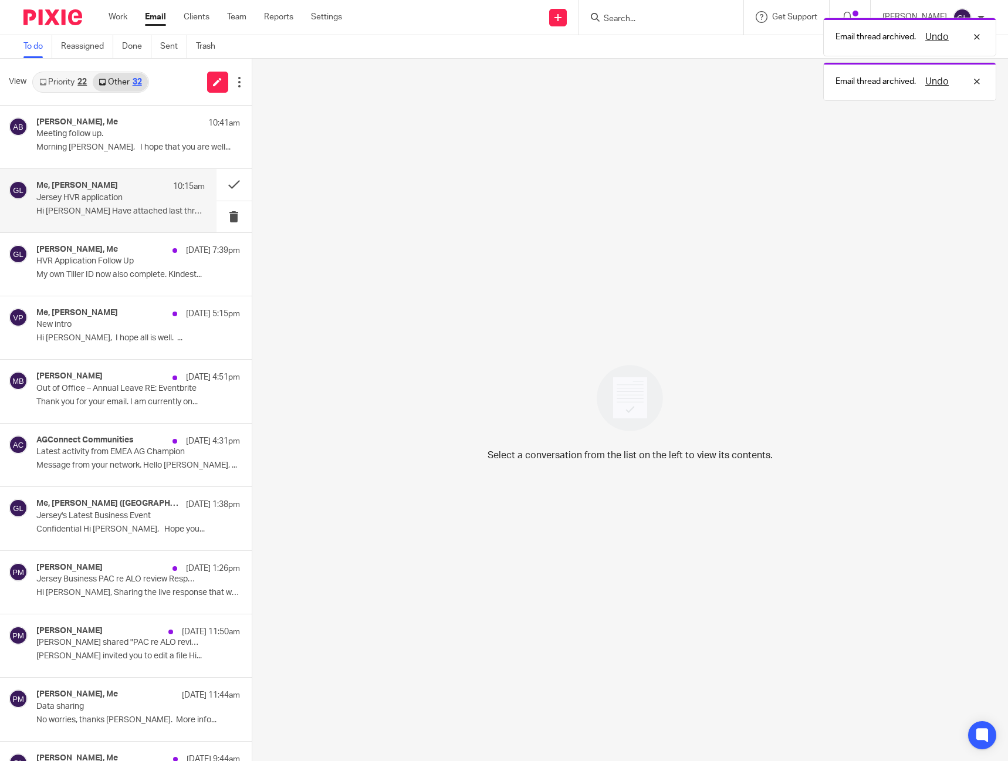
click at [151, 190] on div "Me, Elliott Pace 10:15am" at bounding box center [120, 187] width 168 height 12
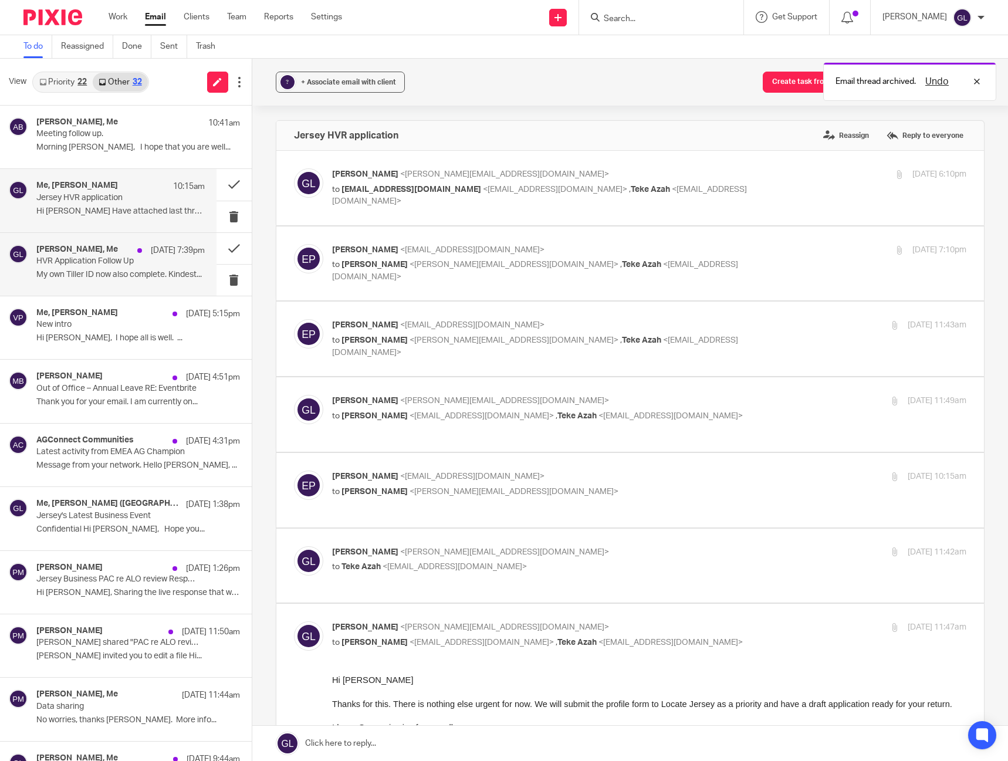
click at [151, 251] on p "18 Aug 7:39pm" at bounding box center [178, 251] width 54 height 12
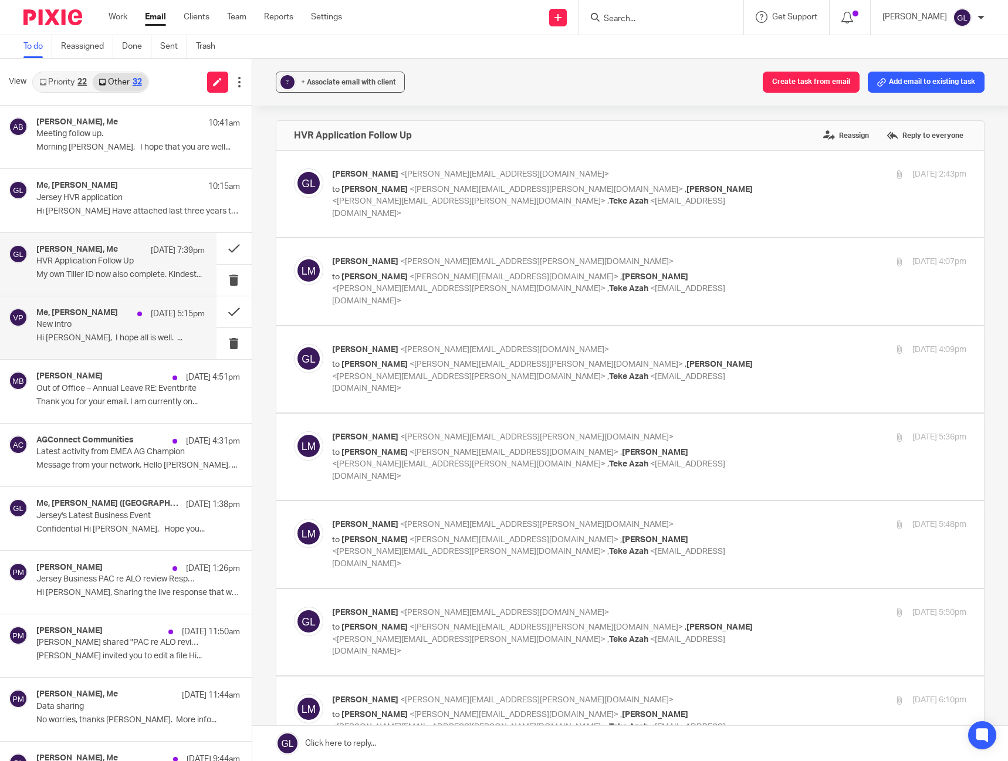
click at [191, 325] on div "Me, Vicky Pemberton 18 Aug 5:15pm New intro Hi Greg, I hope all is well. ..." at bounding box center [120, 327] width 168 height 39
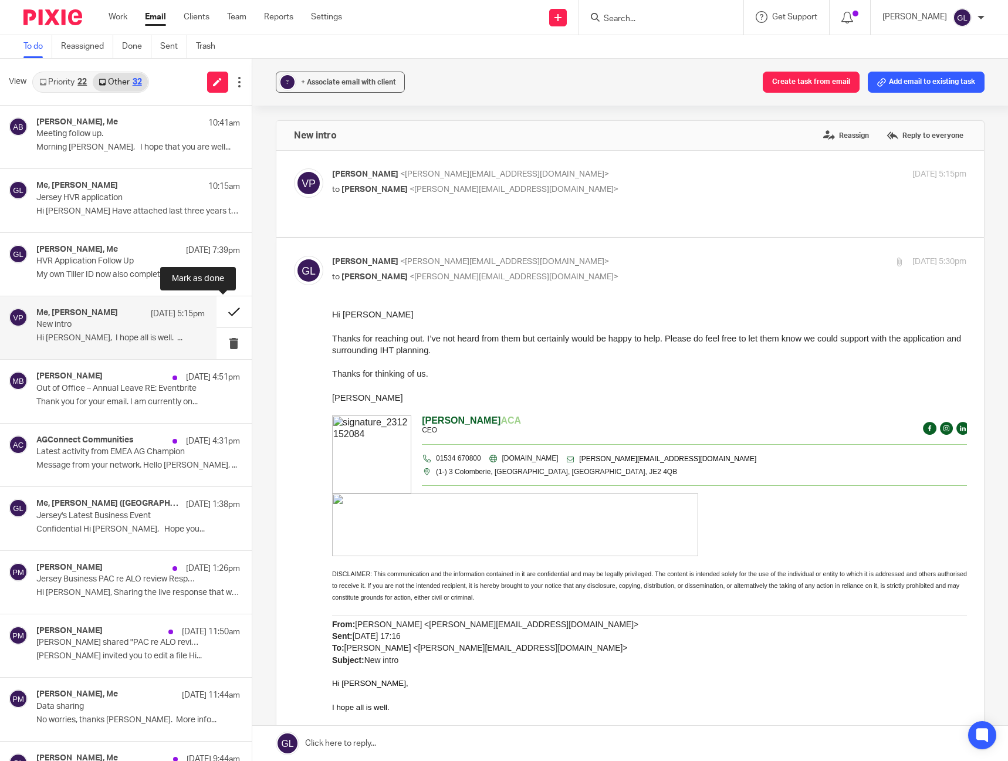
click at [221, 315] on button at bounding box center [234, 311] width 35 height 31
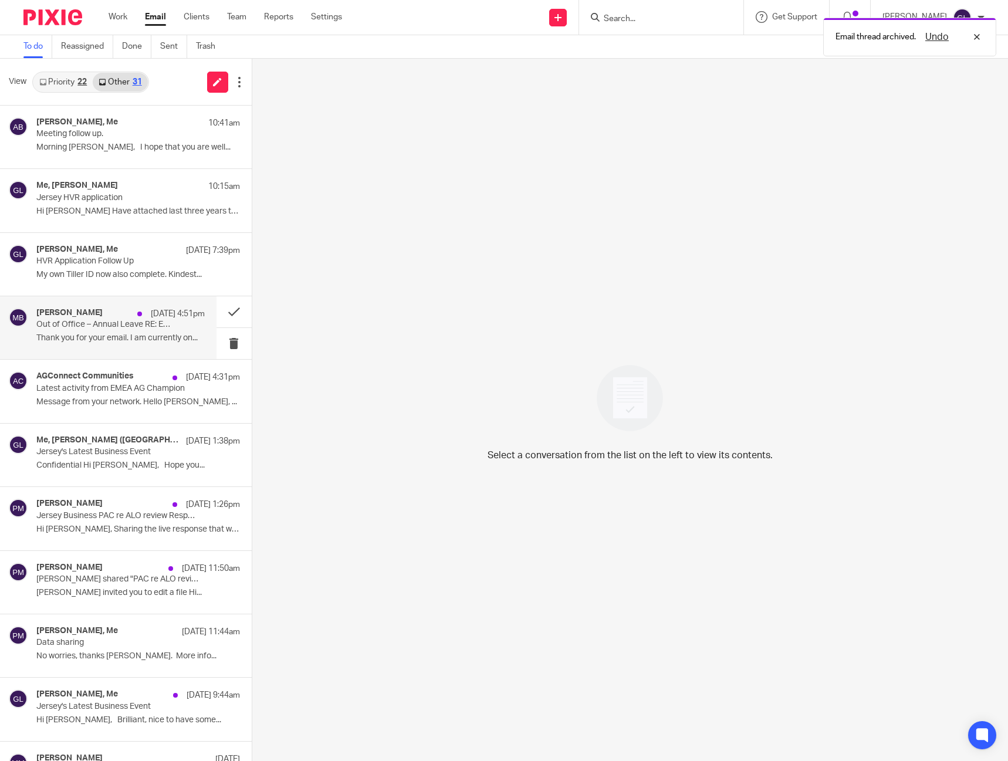
click at [89, 329] on p "Out of Office – Annual Leave RE: Eventbrite" at bounding box center [103, 325] width 134 height 10
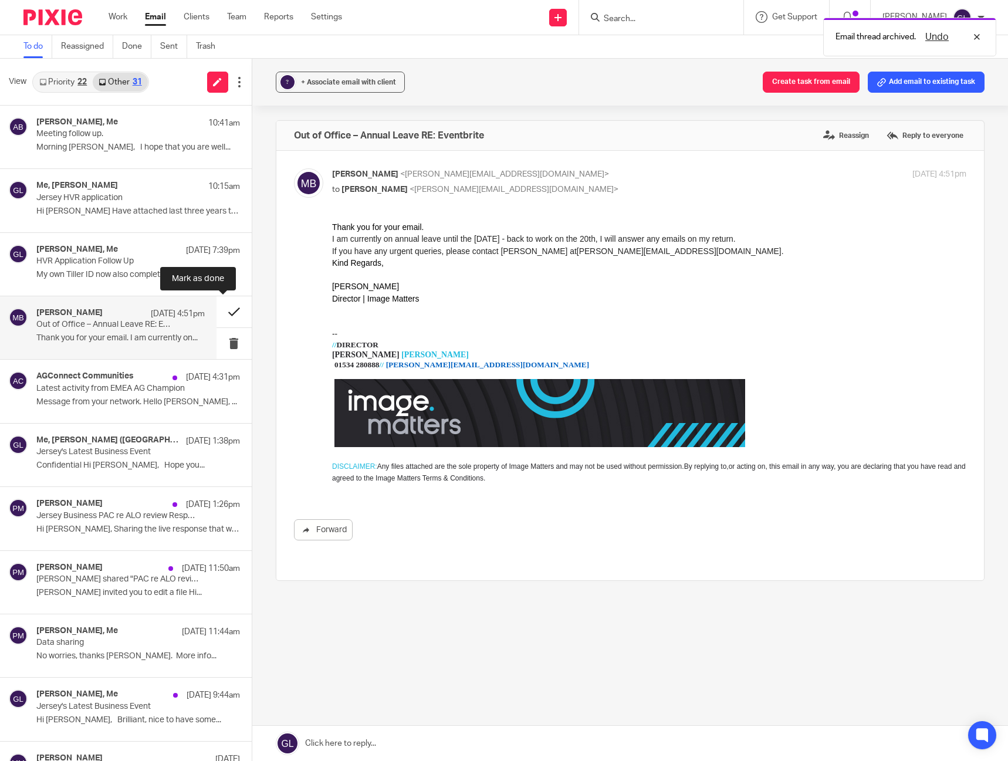
click at [224, 313] on button at bounding box center [234, 311] width 35 height 31
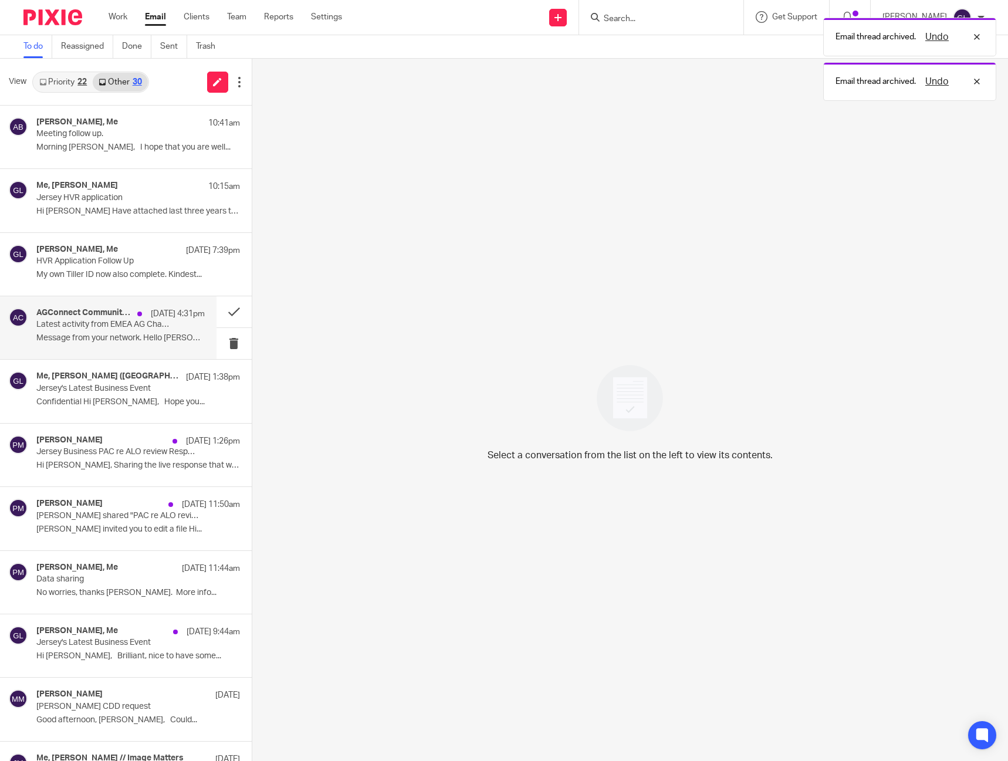
click at [133, 337] on p "Message from your network. Hello Greg, ..." at bounding box center [120, 338] width 168 height 10
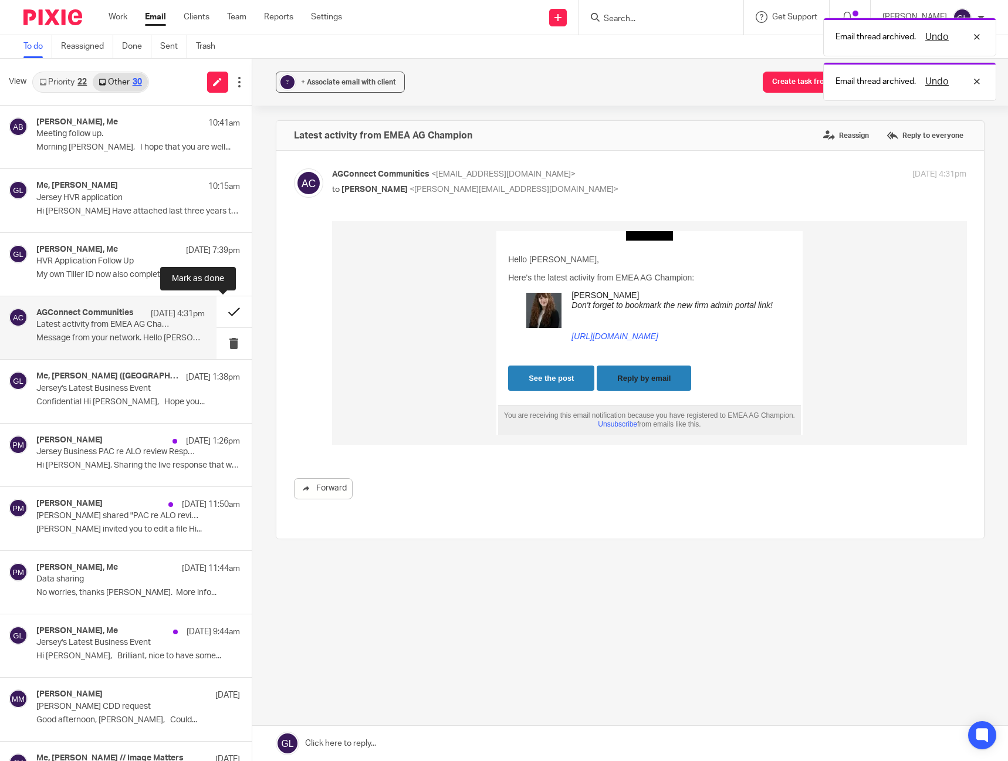
click at [220, 318] on button at bounding box center [234, 311] width 35 height 31
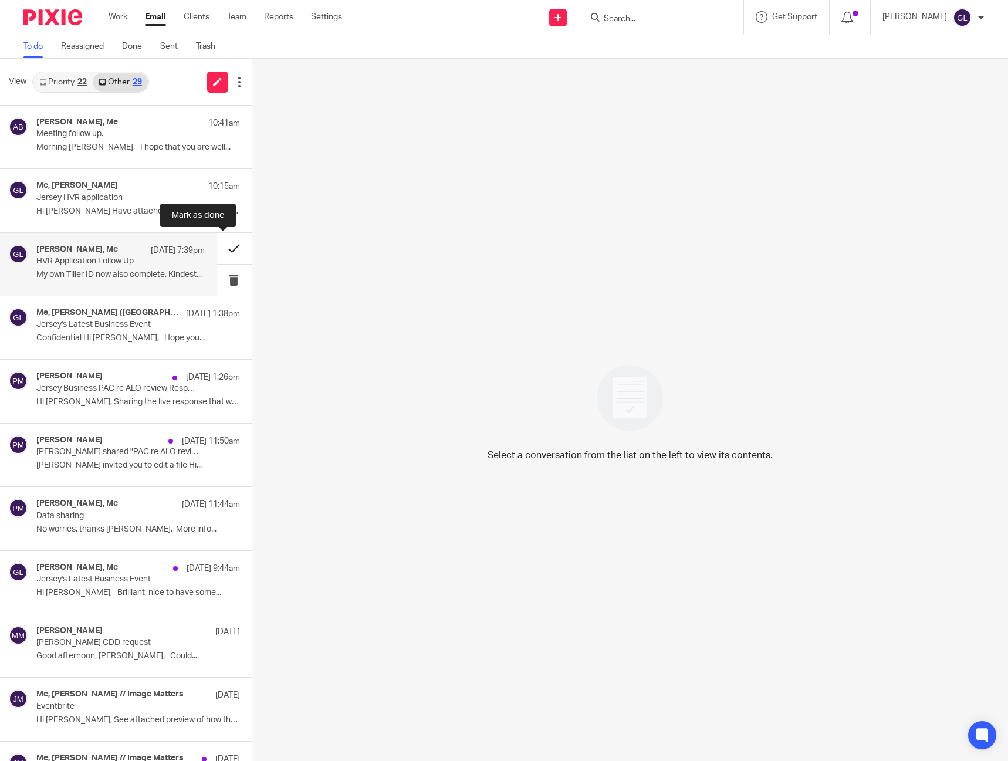
click at [221, 248] on button at bounding box center [234, 248] width 35 height 31
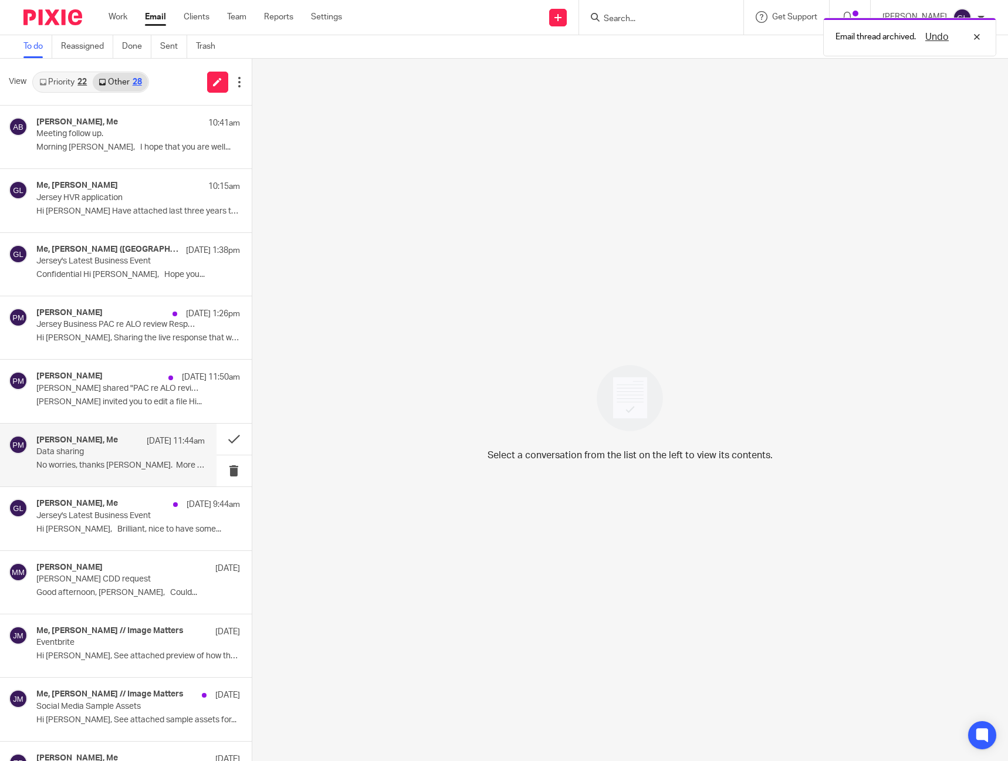
click at [132, 461] on p "No worries, thanks Greg. More info..." at bounding box center [120, 466] width 168 height 10
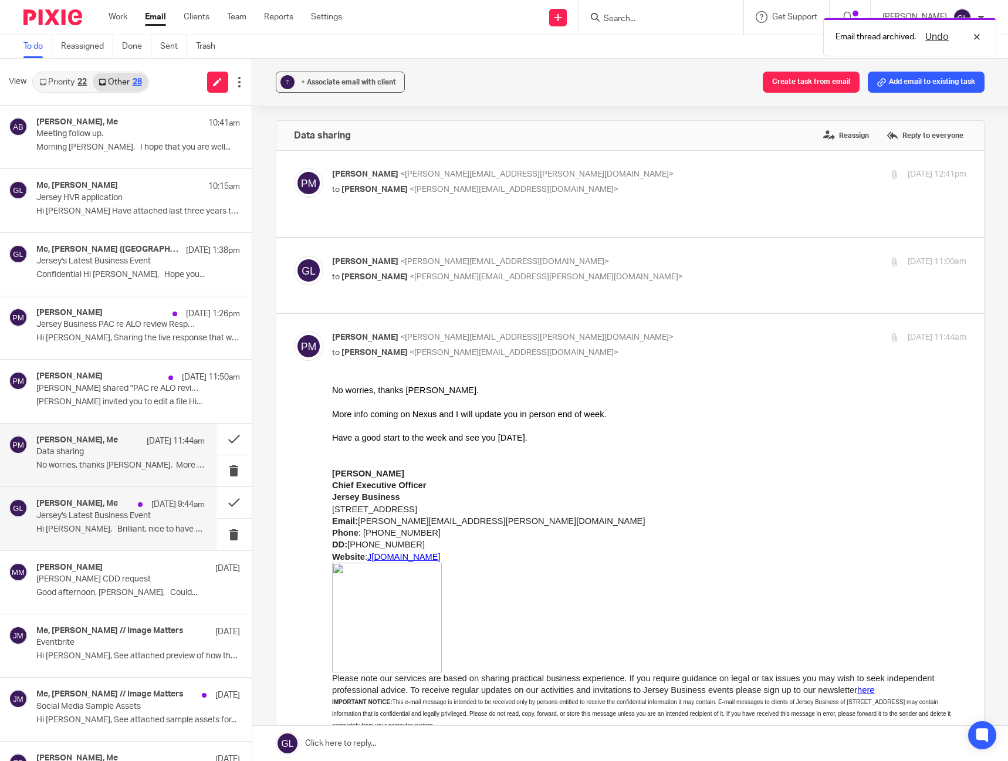
click at [132, 509] on div "18 Aug 9:44am" at bounding box center [168, 505] width 73 height 12
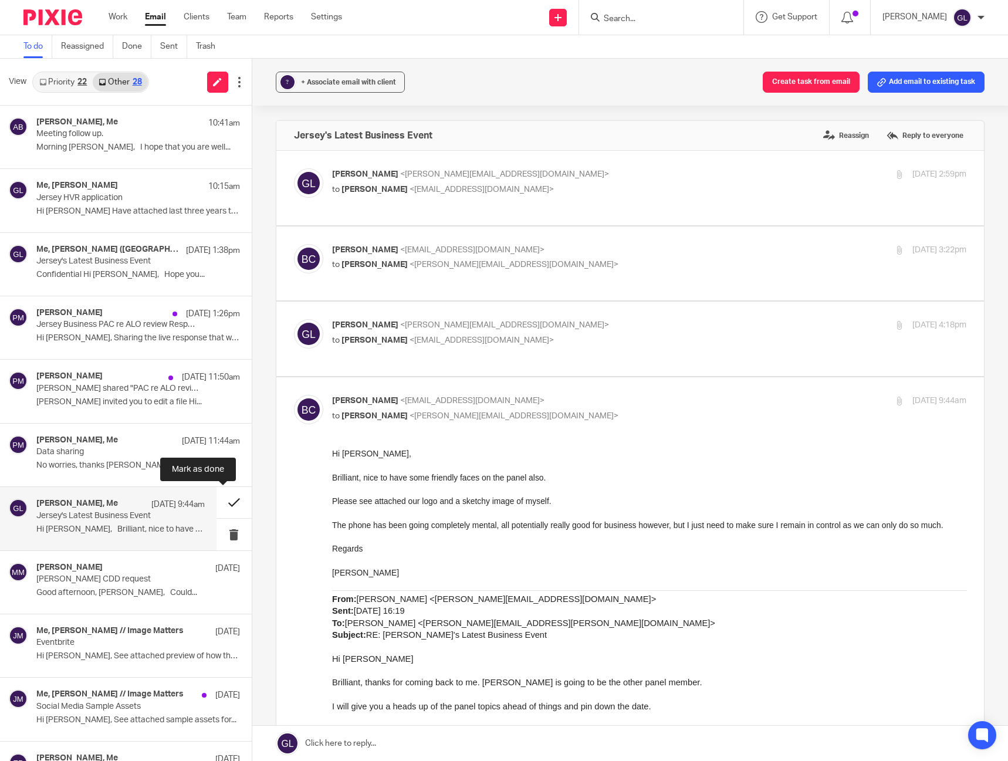
click at [223, 504] on button at bounding box center [234, 502] width 35 height 31
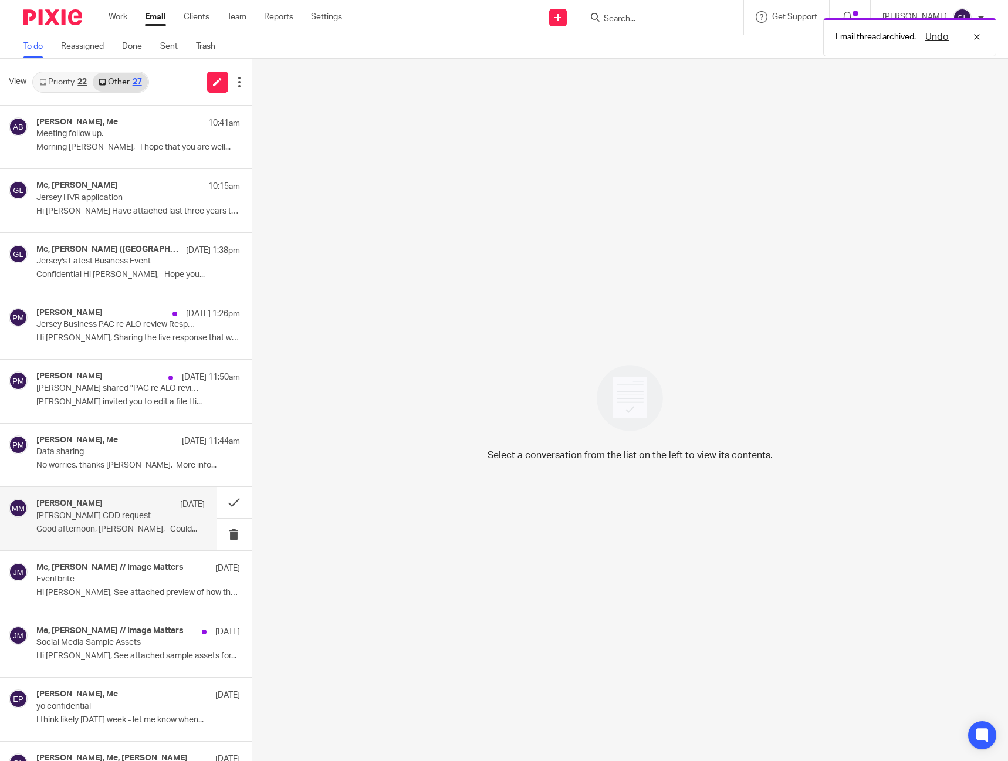
click at [134, 516] on p "Alex Forbes CDD request" at bounding box center [103, 516] width 134 height 10
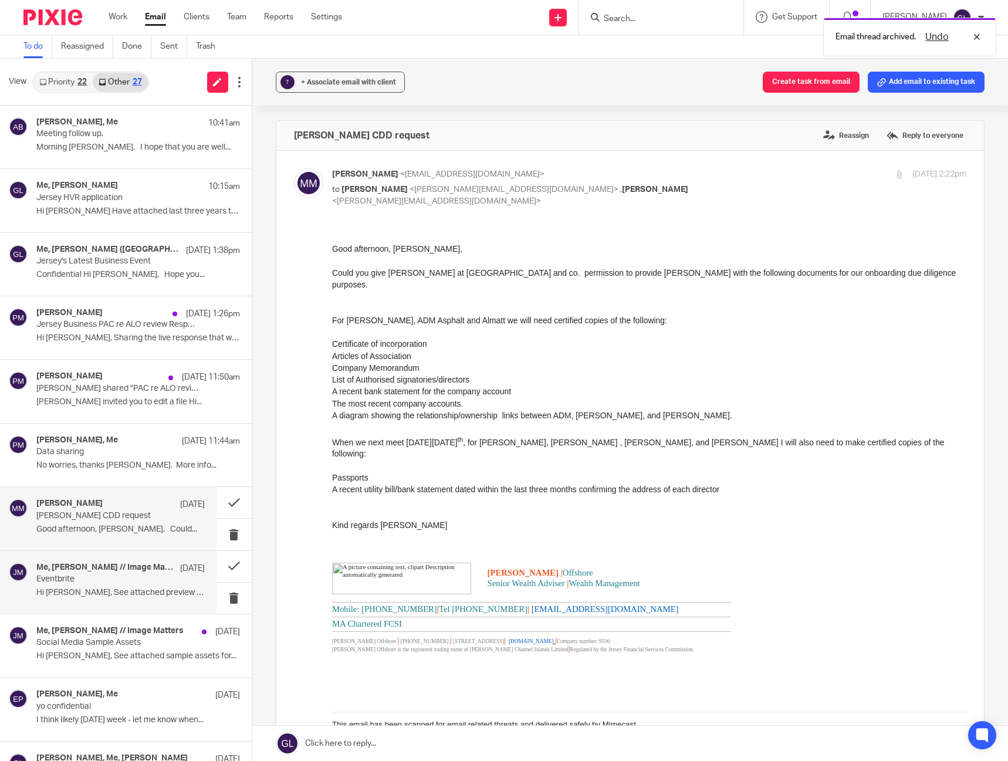
click at [128, 585] on div "Me, Jason Bourgeois // Image Matters 14 Aug Eventbrite Hi Greg, See attached pr…" at bounding box center [120, 582] width 168 height 39
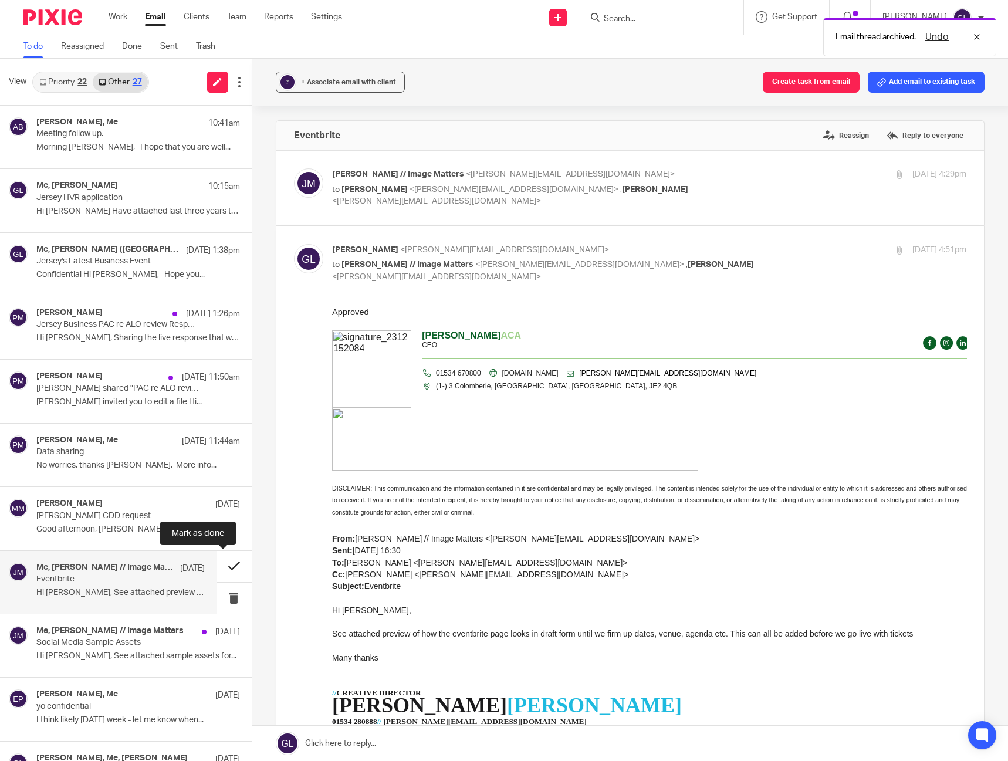
click at [231, 565] on button at bounding box center [234, 566] width 35 height 31
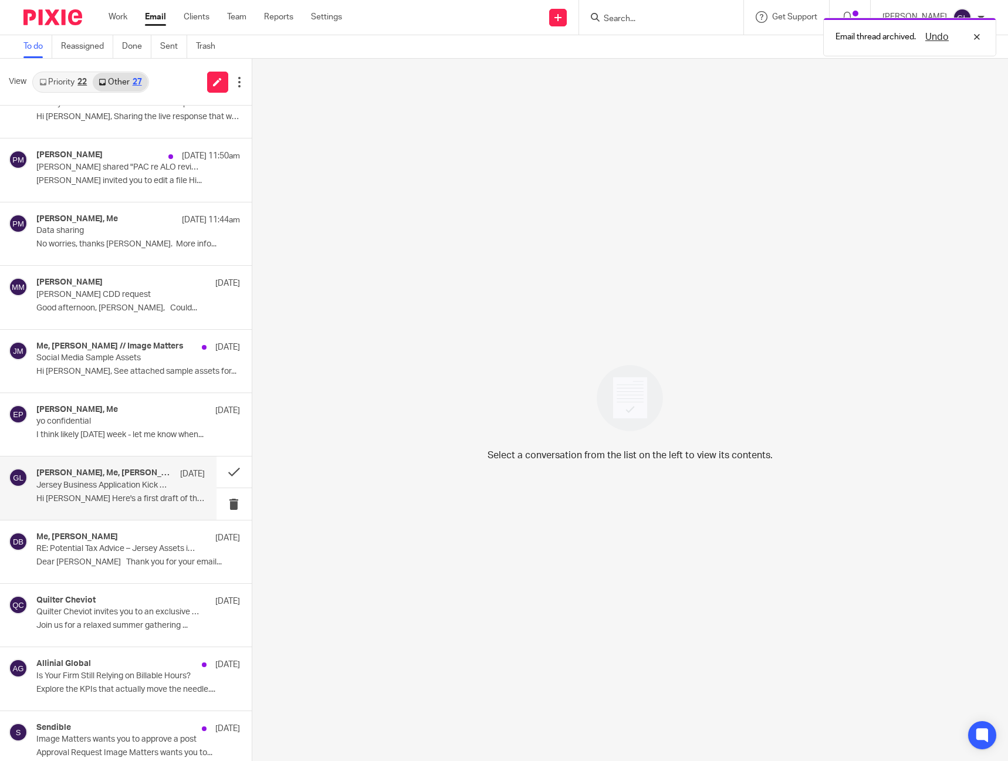
scroll to position [235, 0]
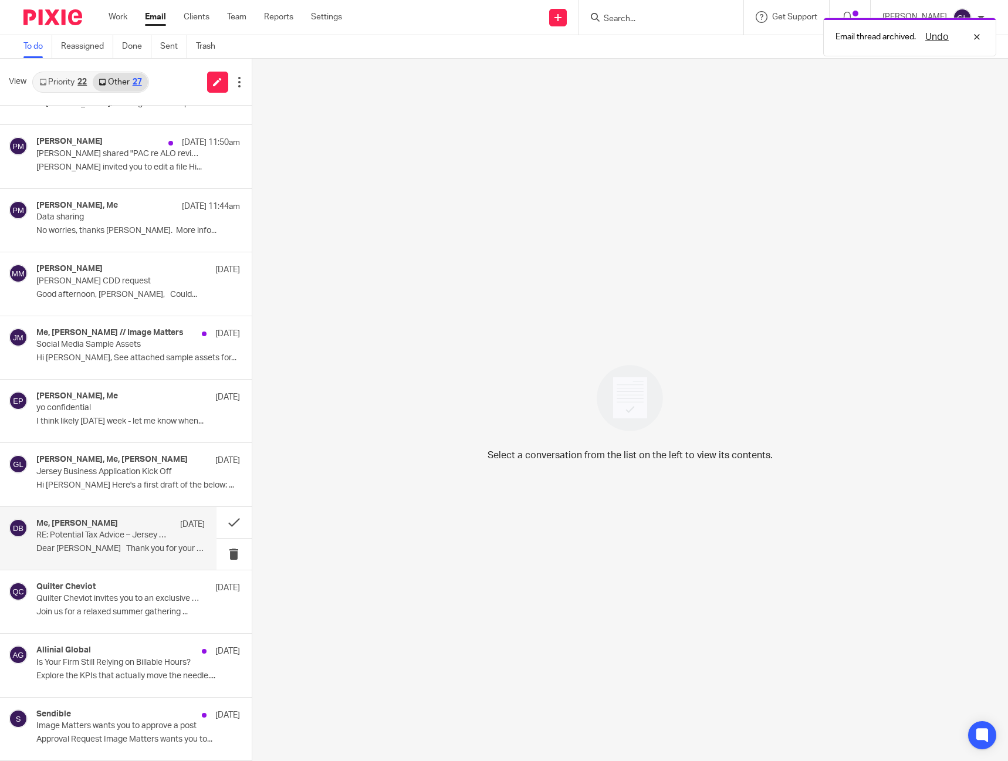
click at [119, 536] on p "RE: Potential Tax Advice – Jersey Assets in Deceased’s Estate" at bounding box center [103, 536] width 134 height 10
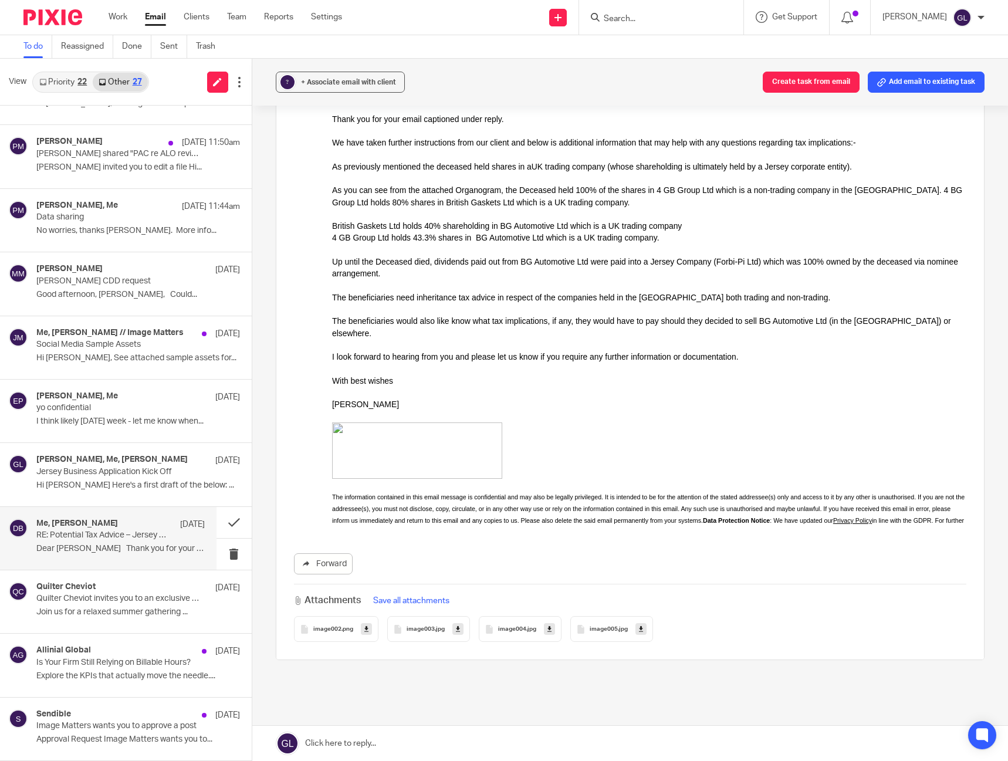
scroll to position [646, 0]
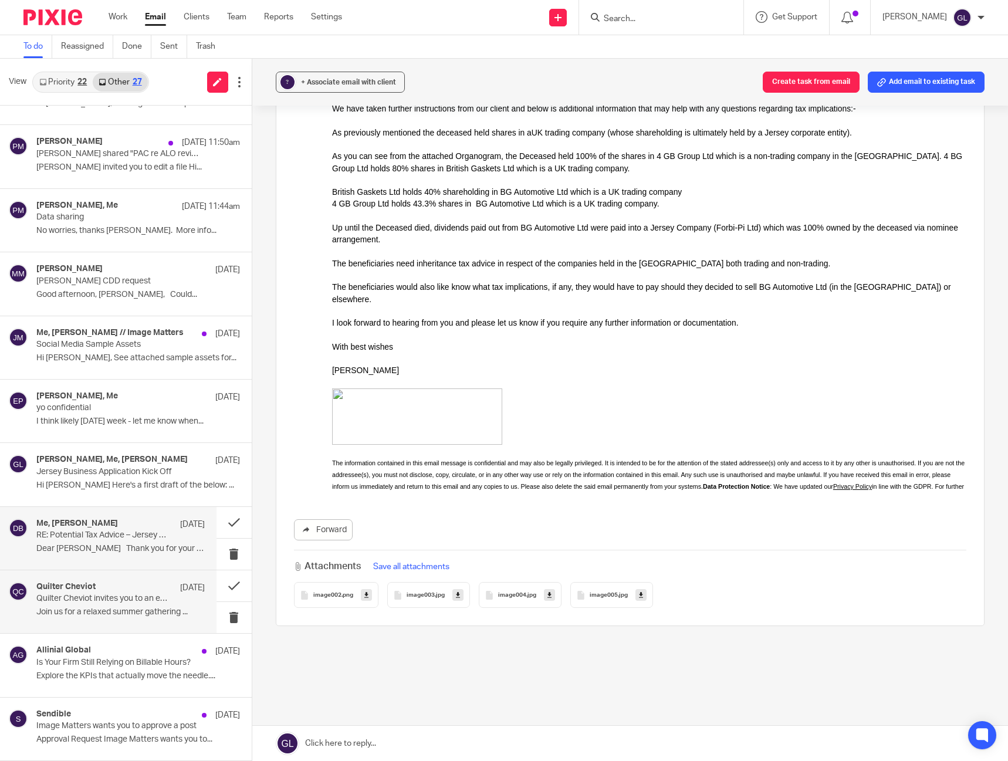
click at [140, 595] on p "Quilter Cheviot invites you to an exclusive evening of fine wine & conversation" at bounding box center [103, 599] width 134 height 10
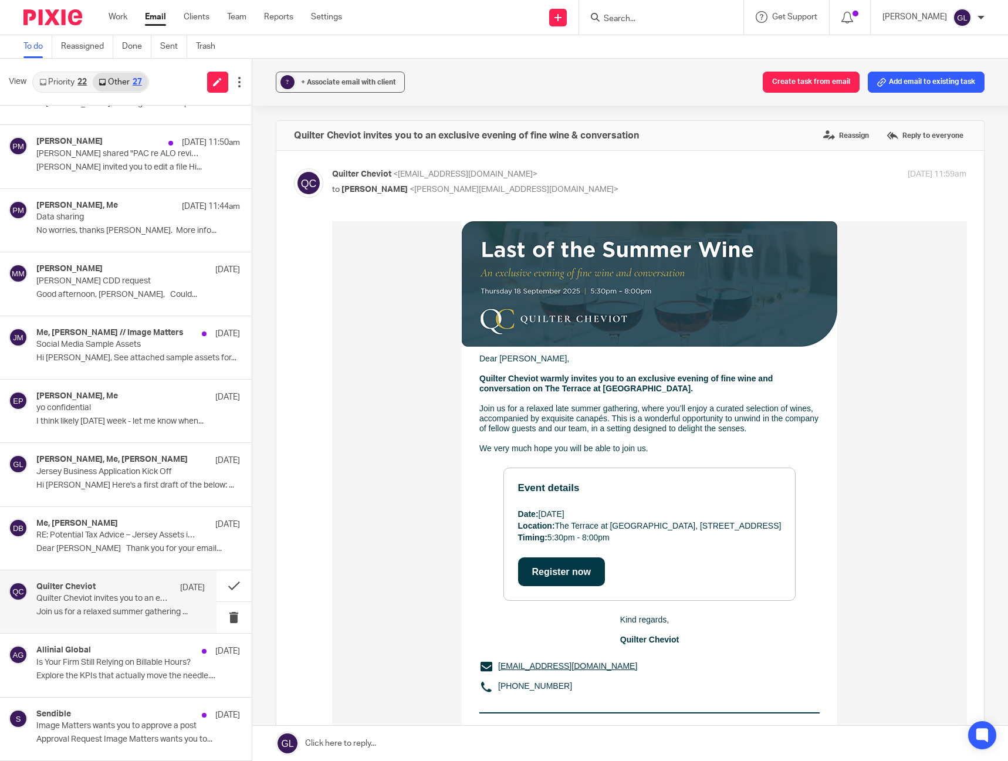
scroll to position [0, 0]
click at [228, 585] on button at bounding box center [234, 585] width 35 height 31
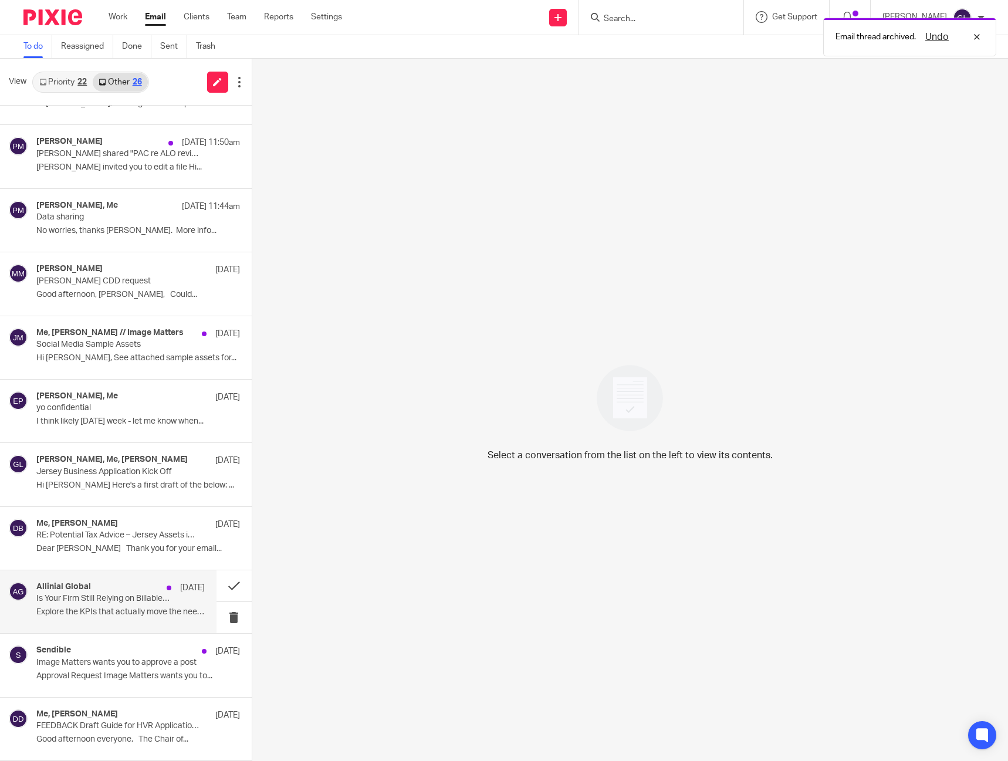
click at [135, 610] on p "Explore the KPIs that actually move the needle...." at bounding box center [120, 612] width 168 height 10
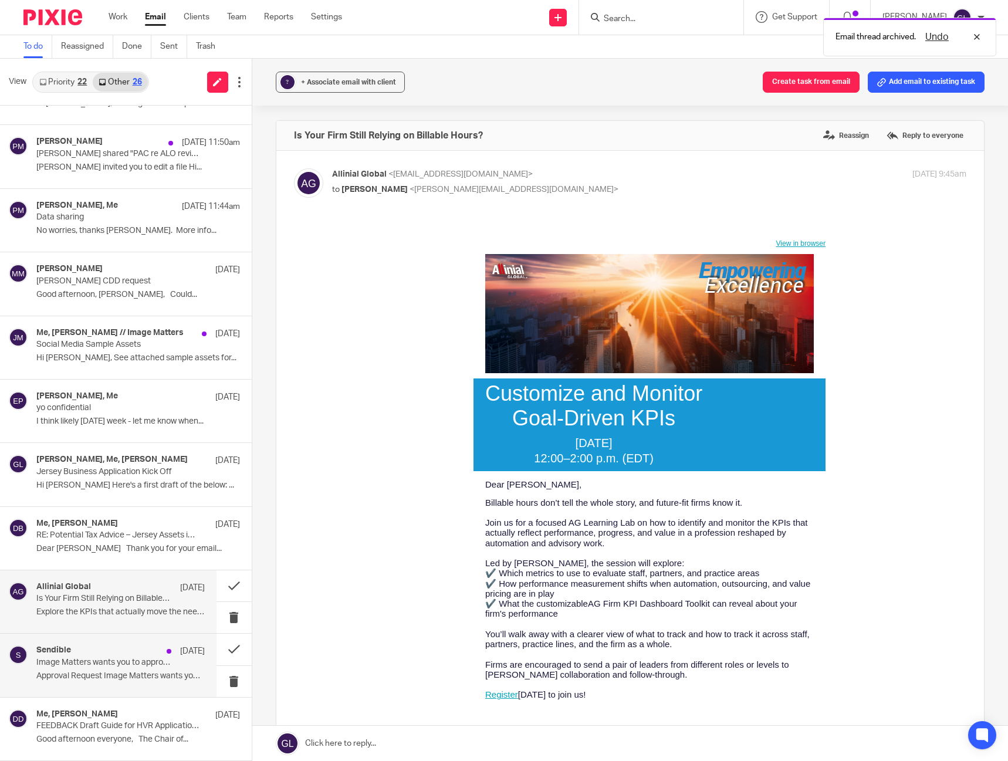
click at [127, 645] on div "Sendible 11 Aug Image Matters wants you to approve a post Approval Request Imag…" at bounding box center [108, 665] width 217 height 63
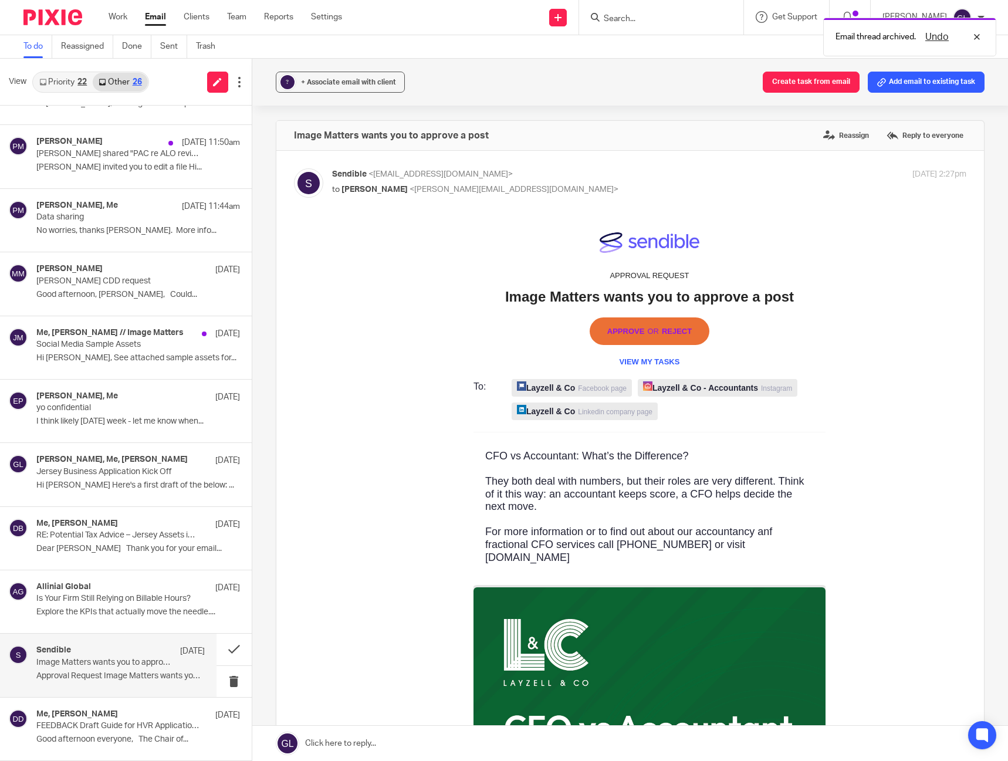
click at [663, 329] on link "Approve OR Reject" at bounding box center [649, 331] width 85 height 9
click at [221, 645] on button at bounding box center [234, 649] width 35 height 31
